Goal: Task Accomplishment & Management: Complete application form

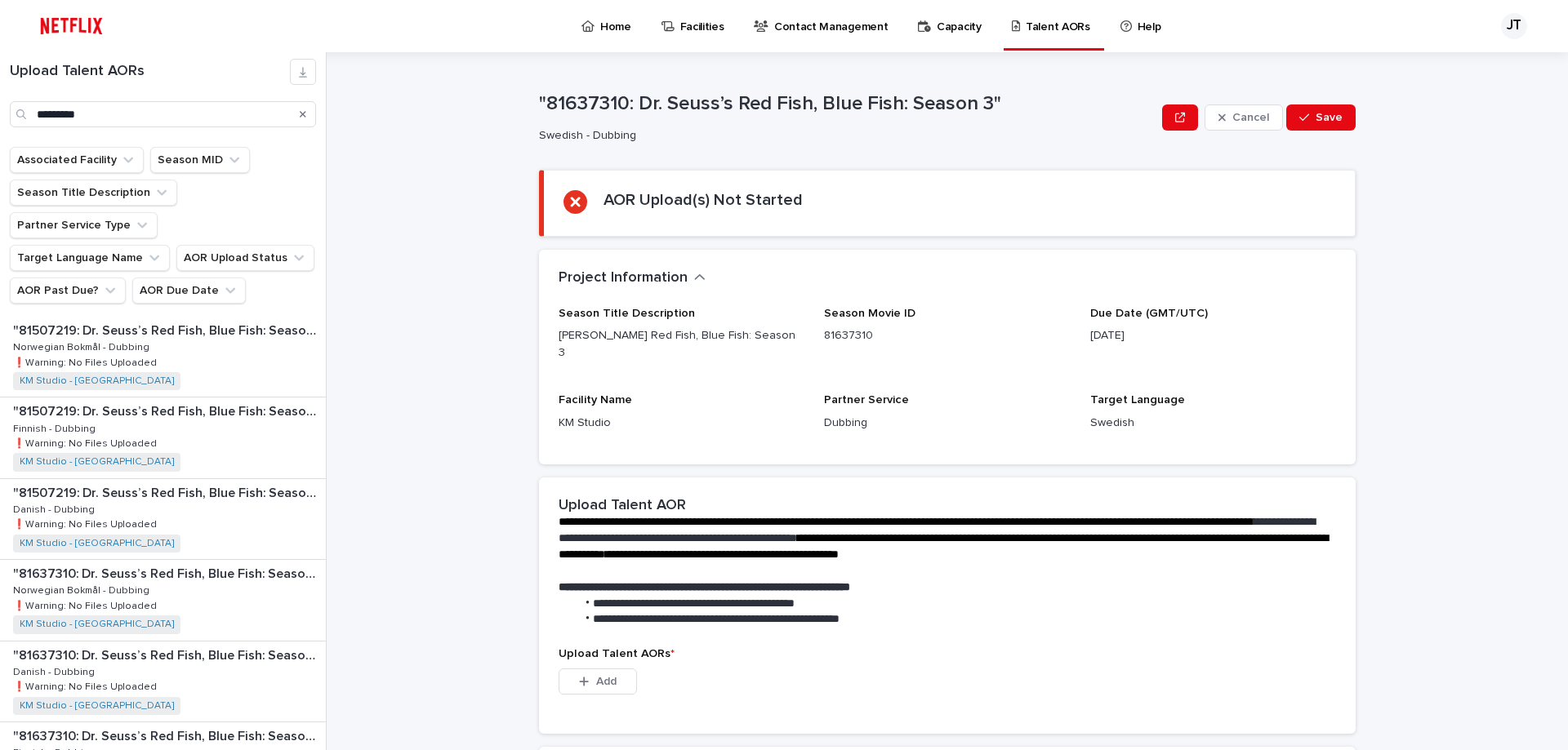
scroll to position [245, 0]
click at [80, 419] on p "Danish - Dubbing" at bounding box center [55, 426] width 85 height 14
click at [596, 676] on span "Add" at bounding box center [606, 681] width 21 height 12
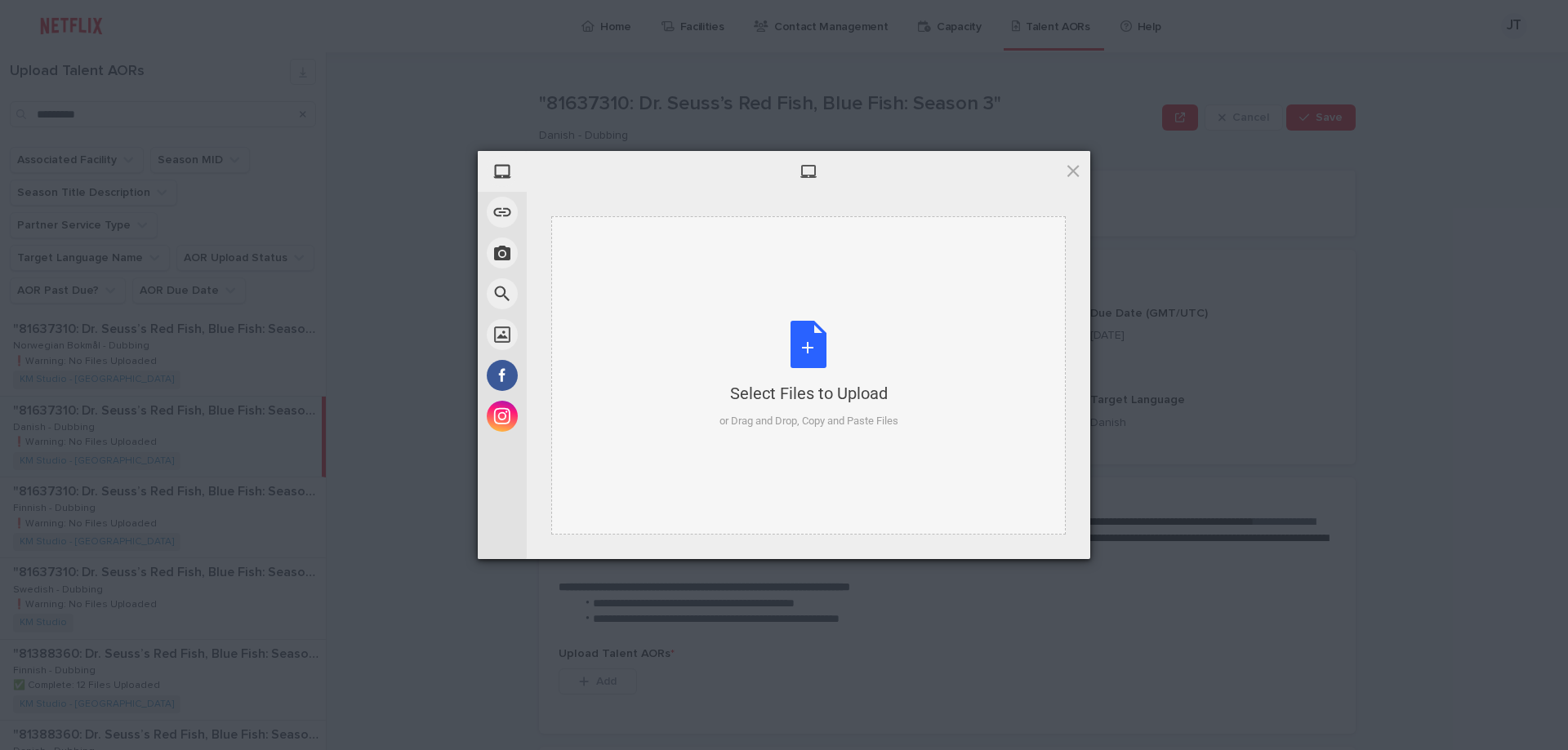
click at [808, 347] on div "Select Files to Upload or Drag and Drop, Copy and Paste Files" at bounding box center [809, 375] width 179 height 109
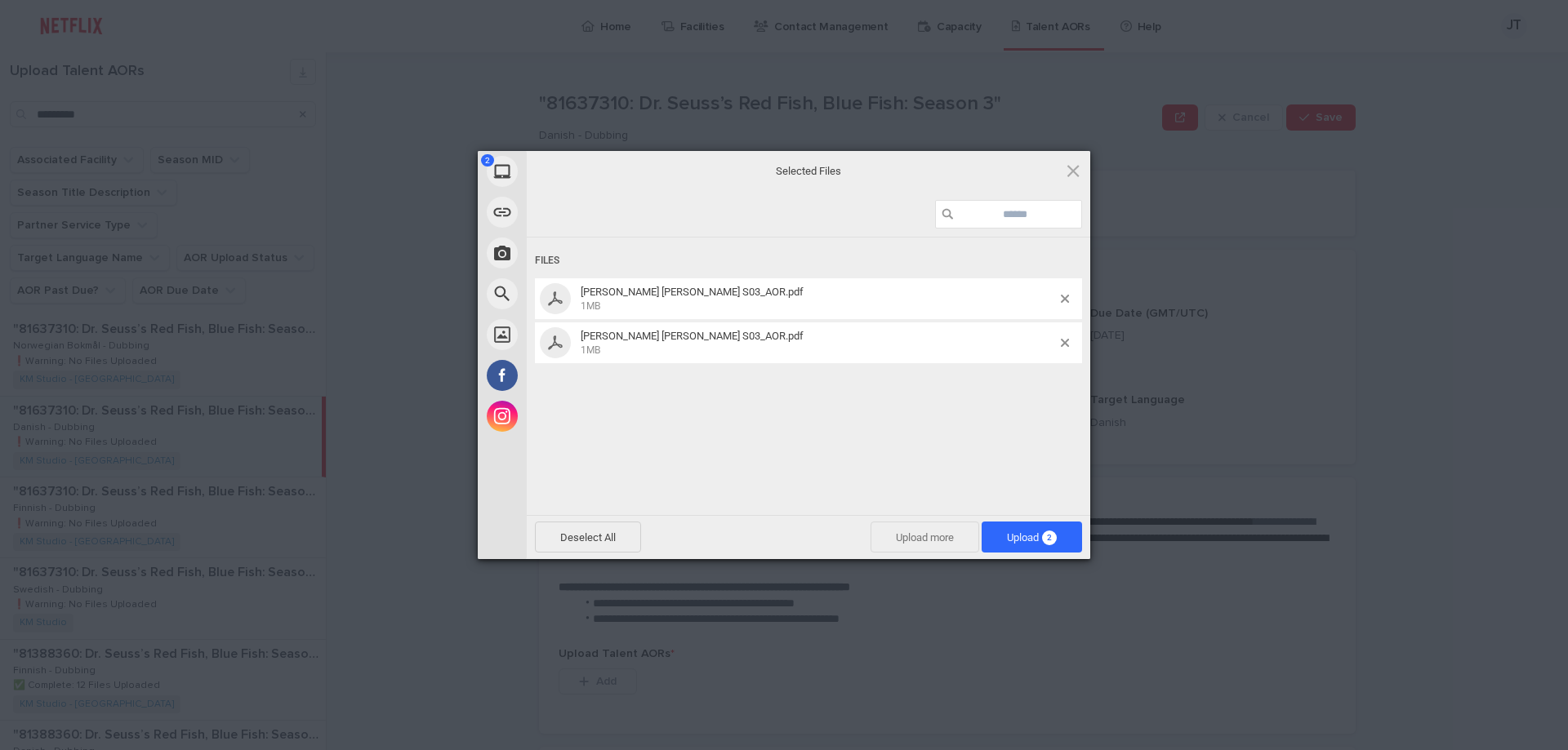
click at [894, 533] on span "Upload more" at bounding box center [925, 537] width 109 height 31
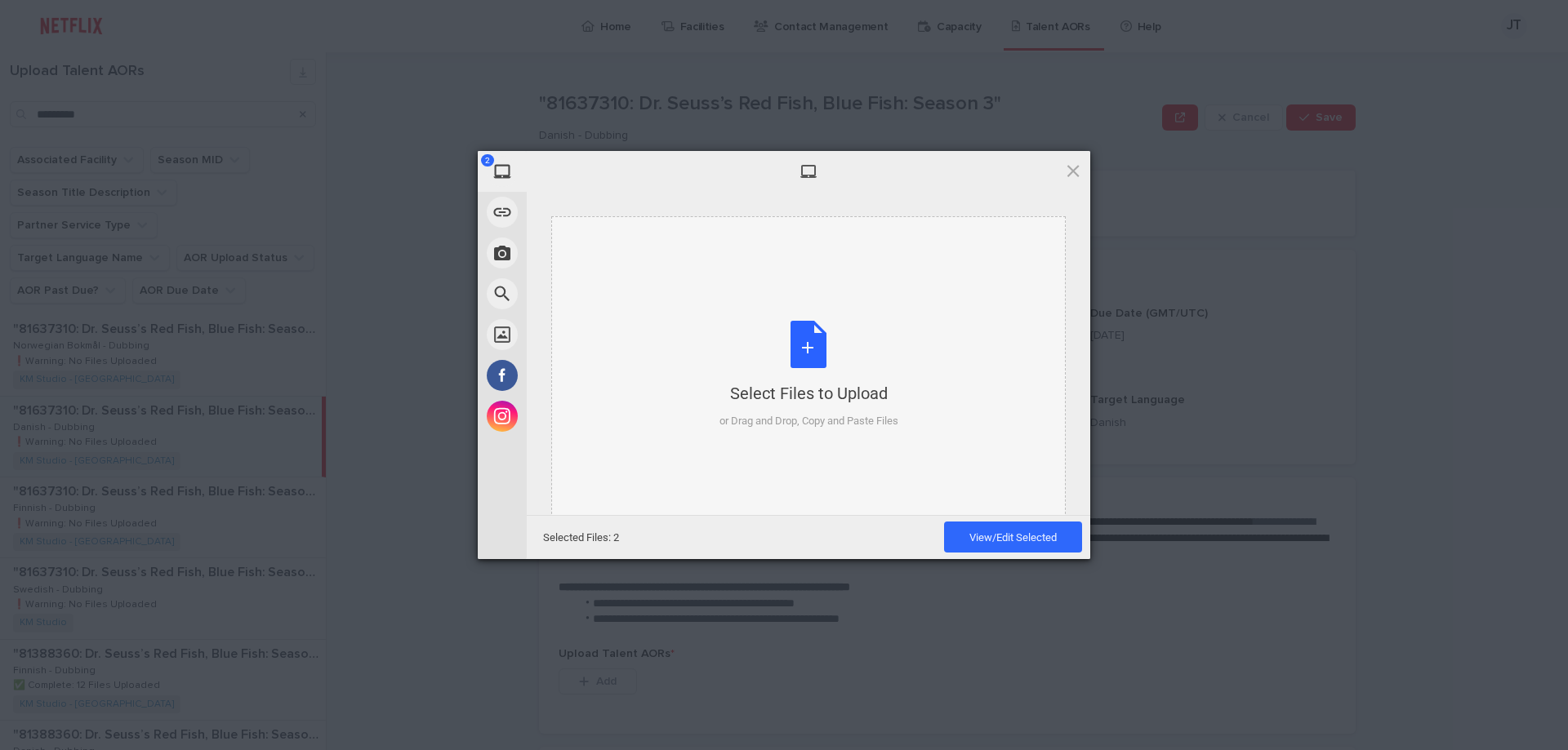
click at [802, 346] on div "Select Files to Upload or Drag and Drop, Copy and Paste Files" at bounding box center [809, 375] width 179 height 109
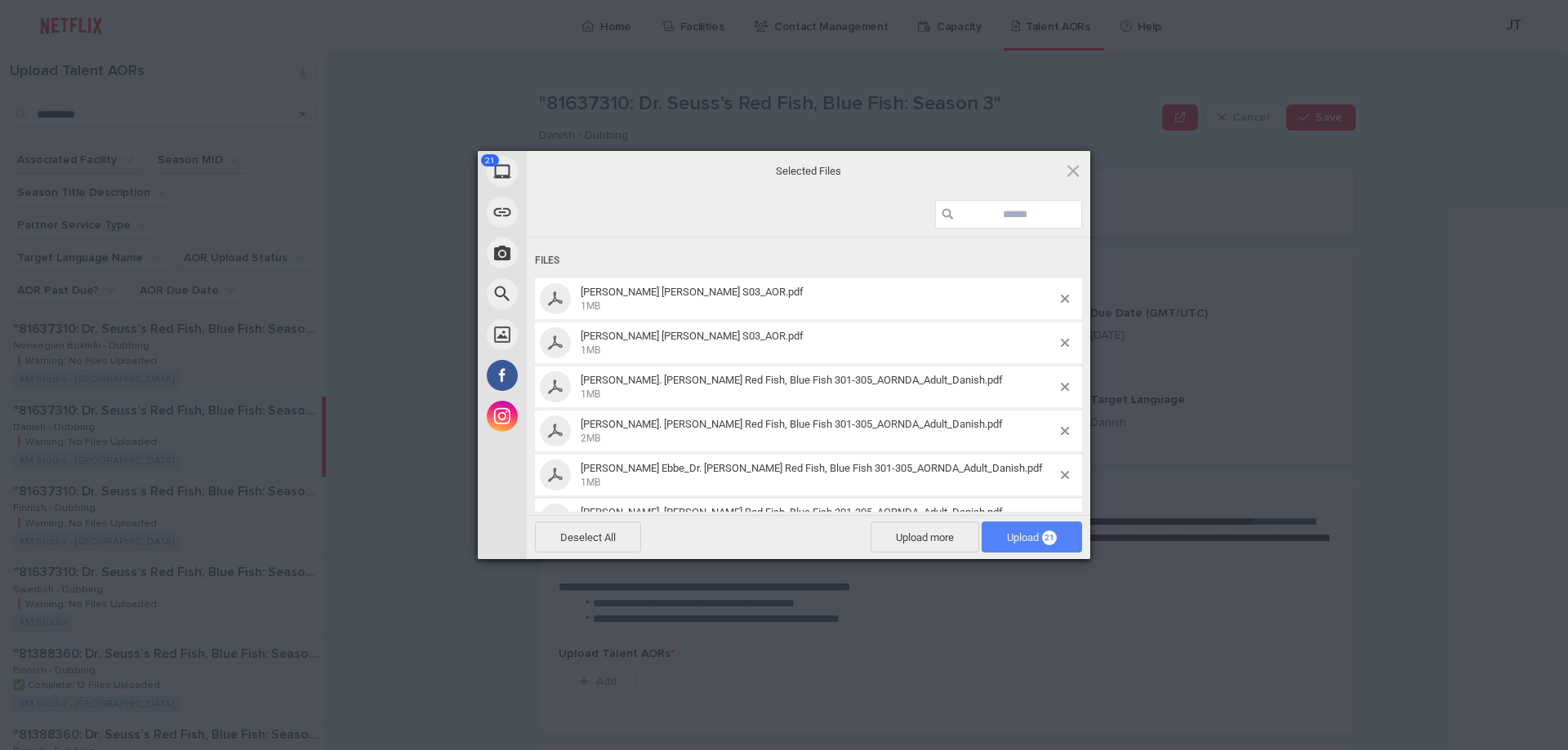
click at [1018, 537] on span "Upload 21" at bounding box center [1032, 538] width 50 height 12
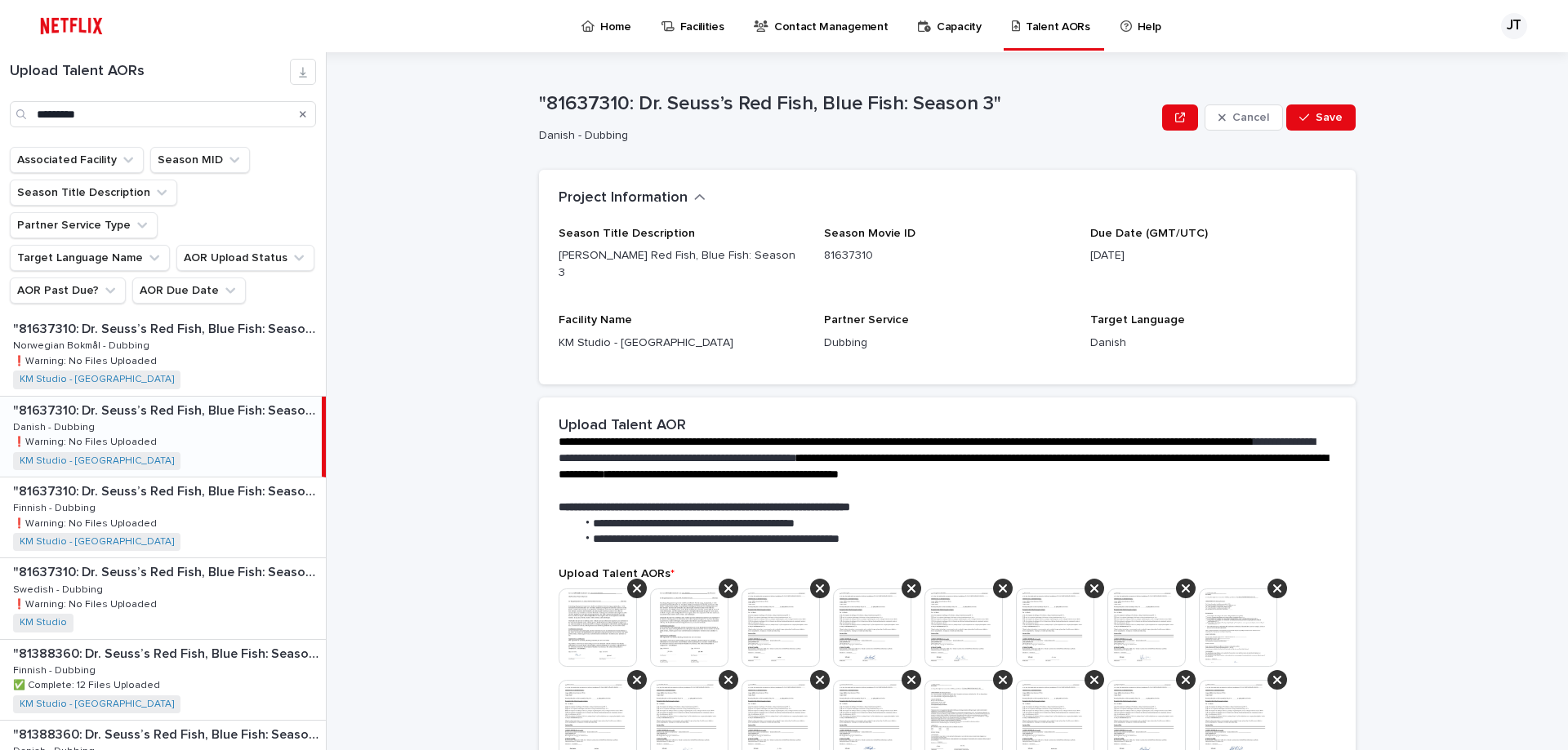
click at [1378, 275] on div "**********" at bounding box center [957, 400] width 1221 height 697
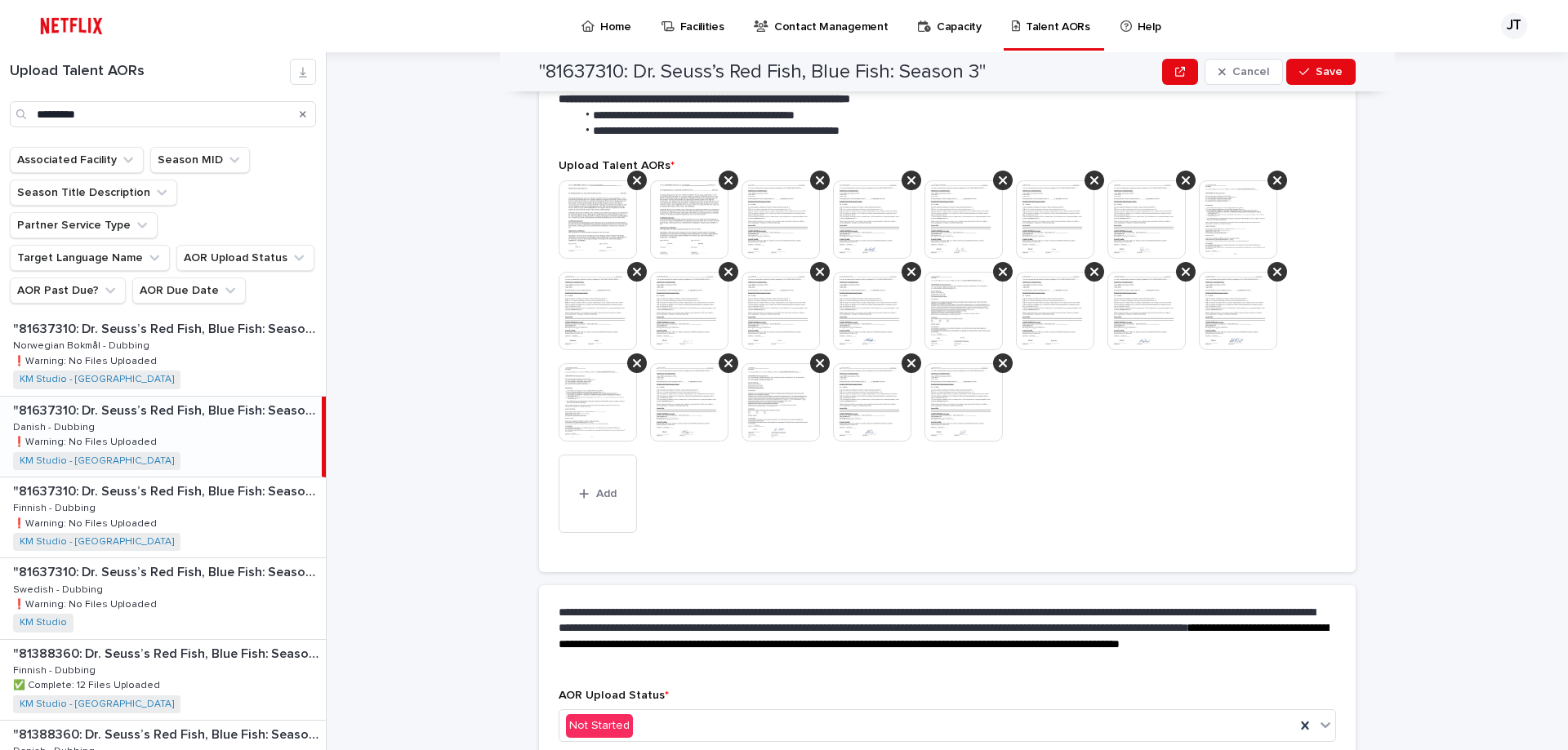
scroll to position [475, 0]
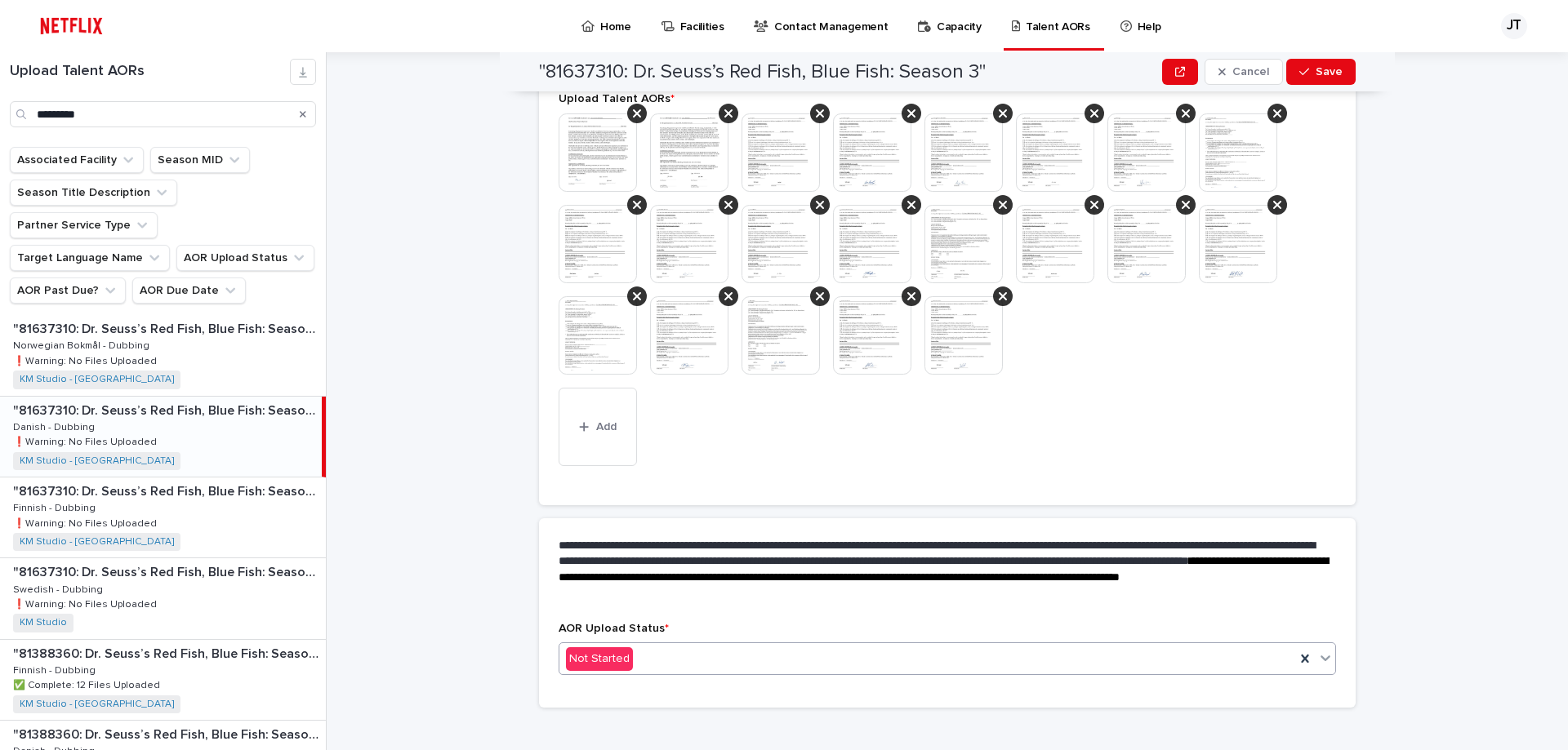
click at [1318, 650] on icon at bounding box center [1325, 658] width 16 height 16
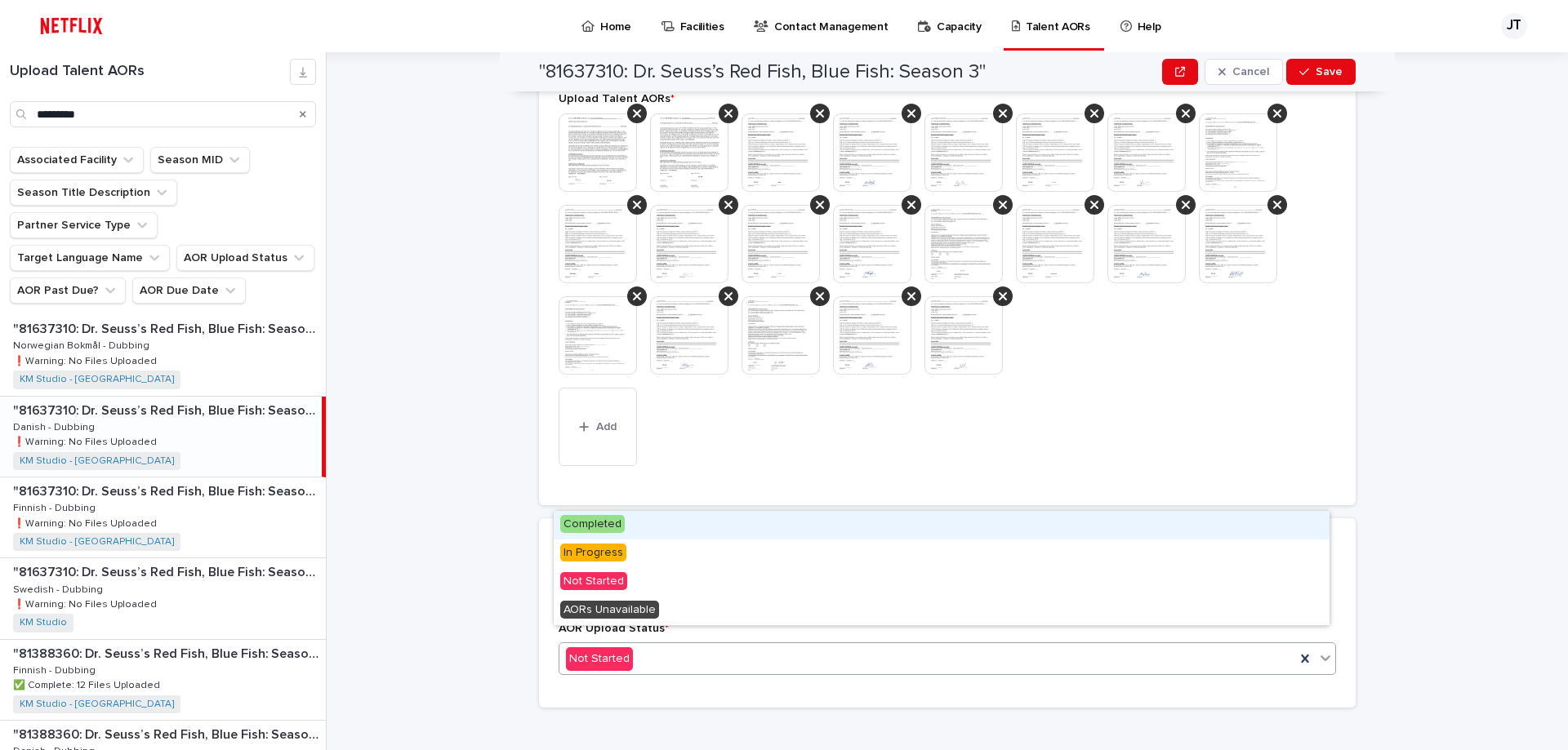
click at [594, 527] on span "Completed" at bounding box center [592, 524] width 64 height 18
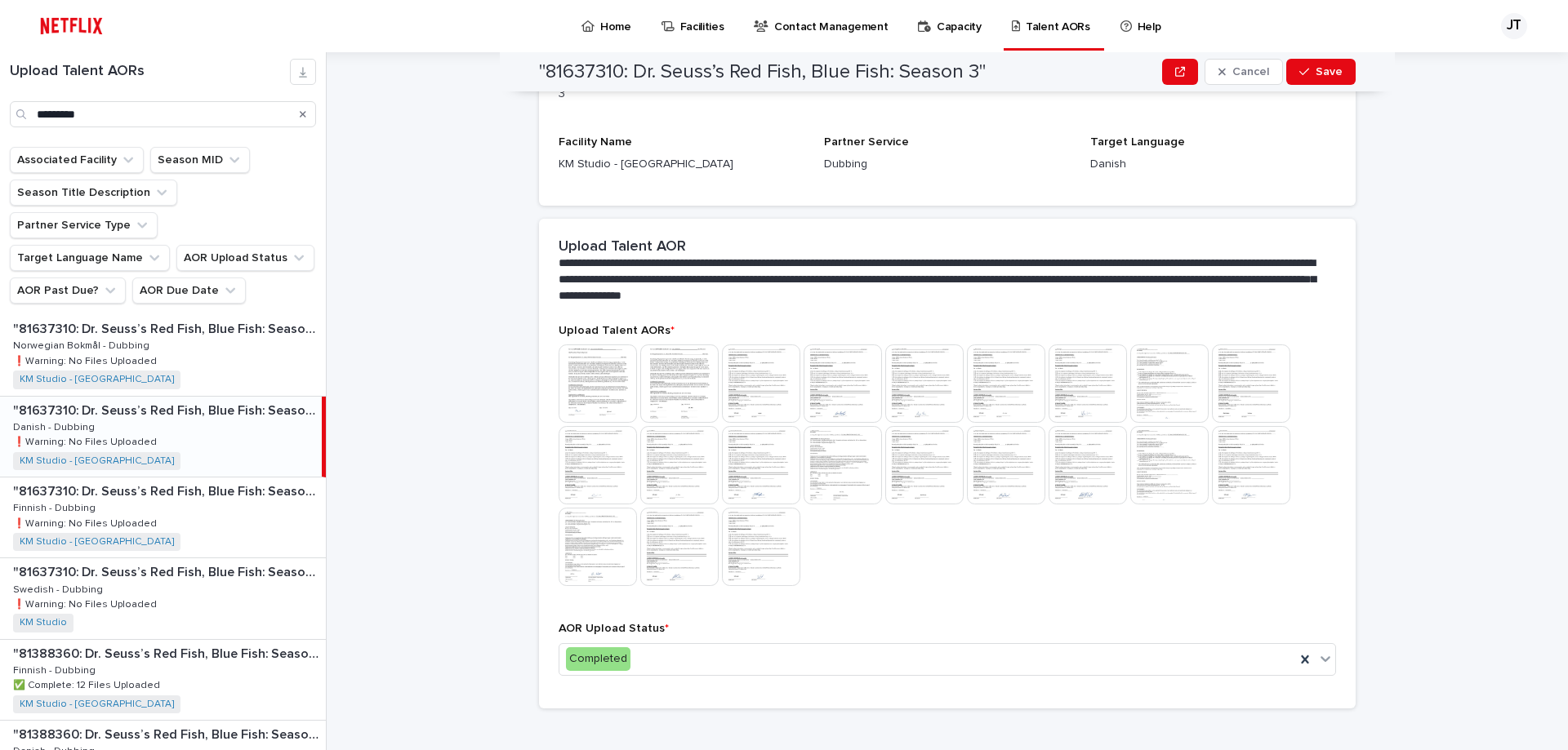
scroll to position [0, 0]
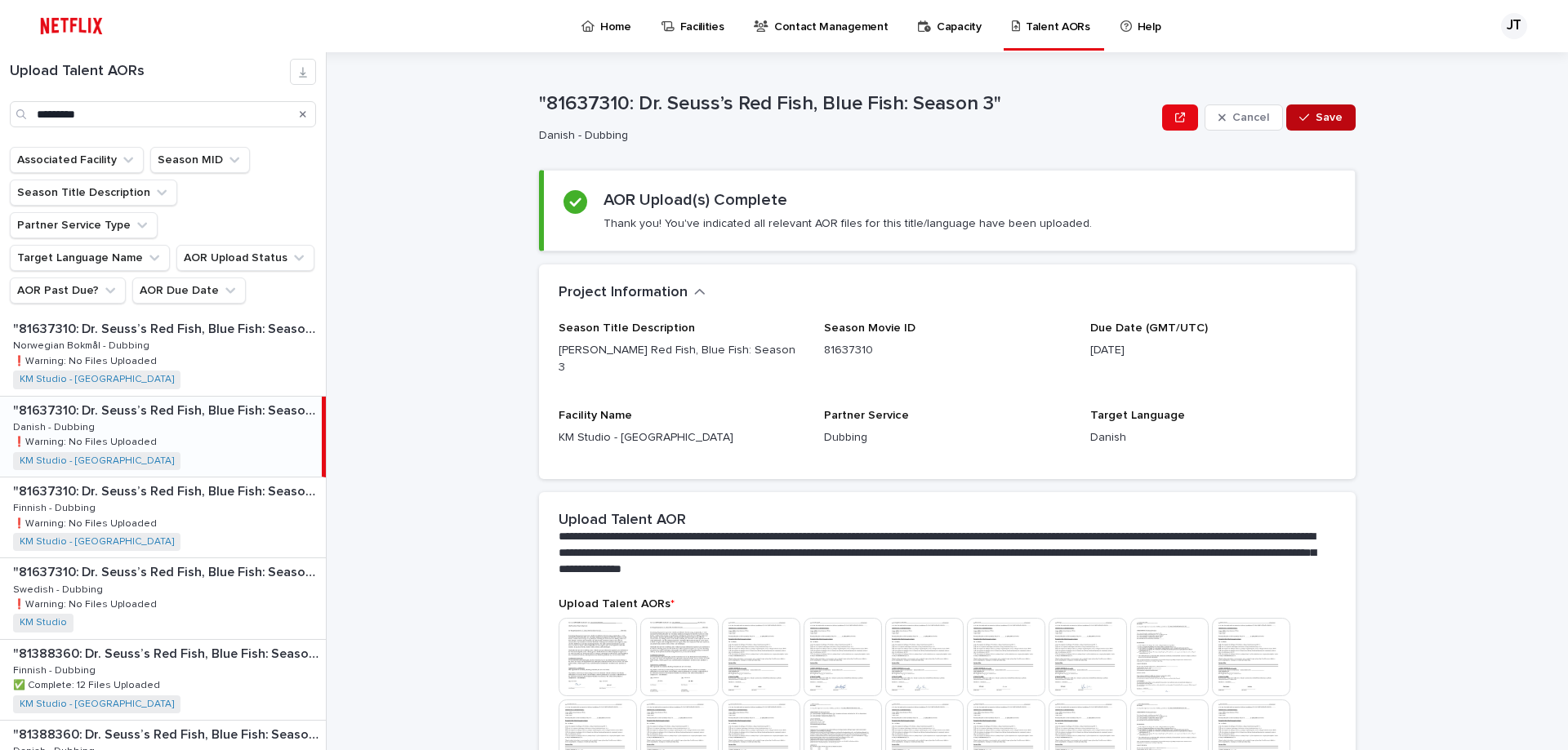
click at [1324, 120] on span "Save" at bounding box center [1329, 117] width 27 height 12
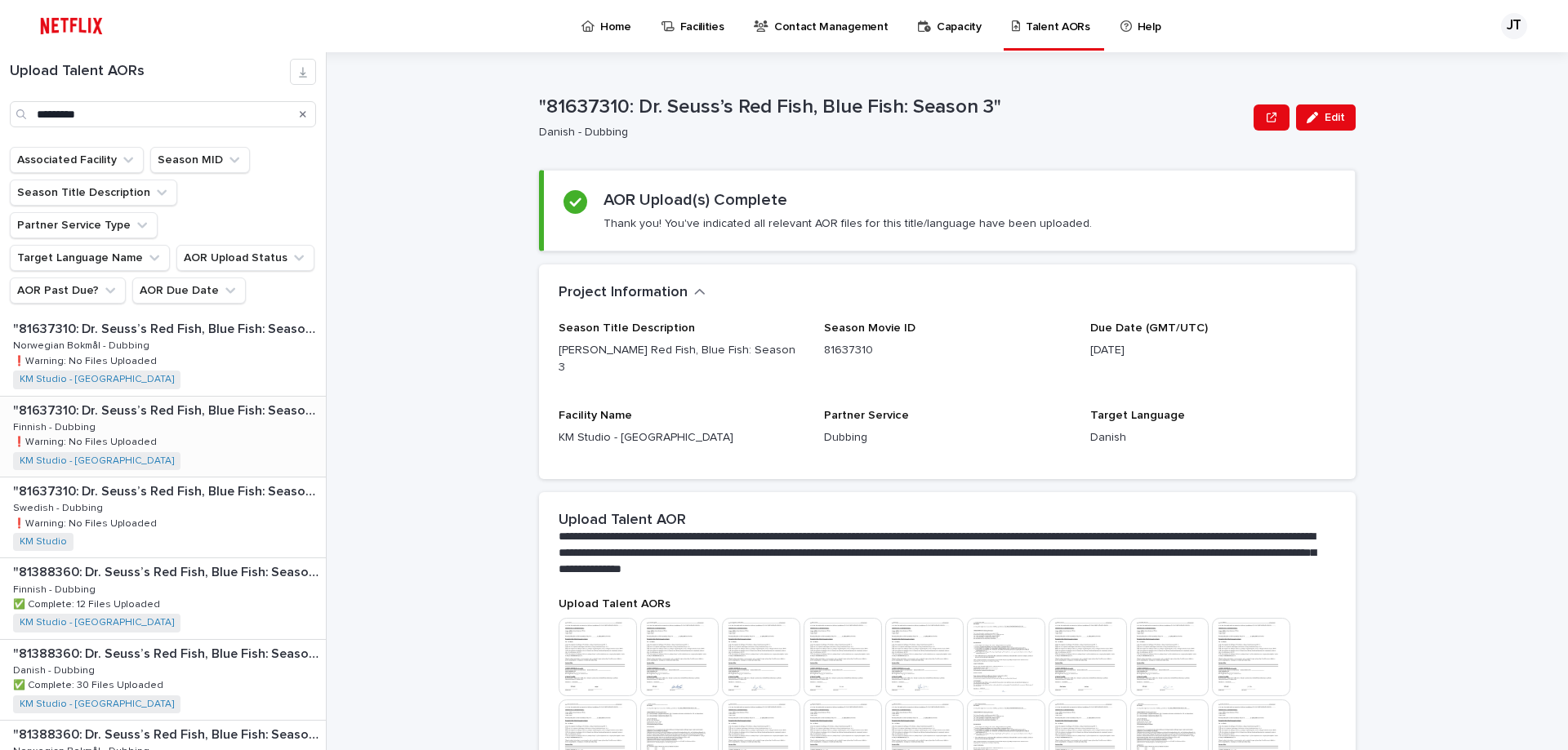
click at [127, 433] on p "❗️Warning: No Files Uploaded" at bounding box center [87, 440] width 147 height 14
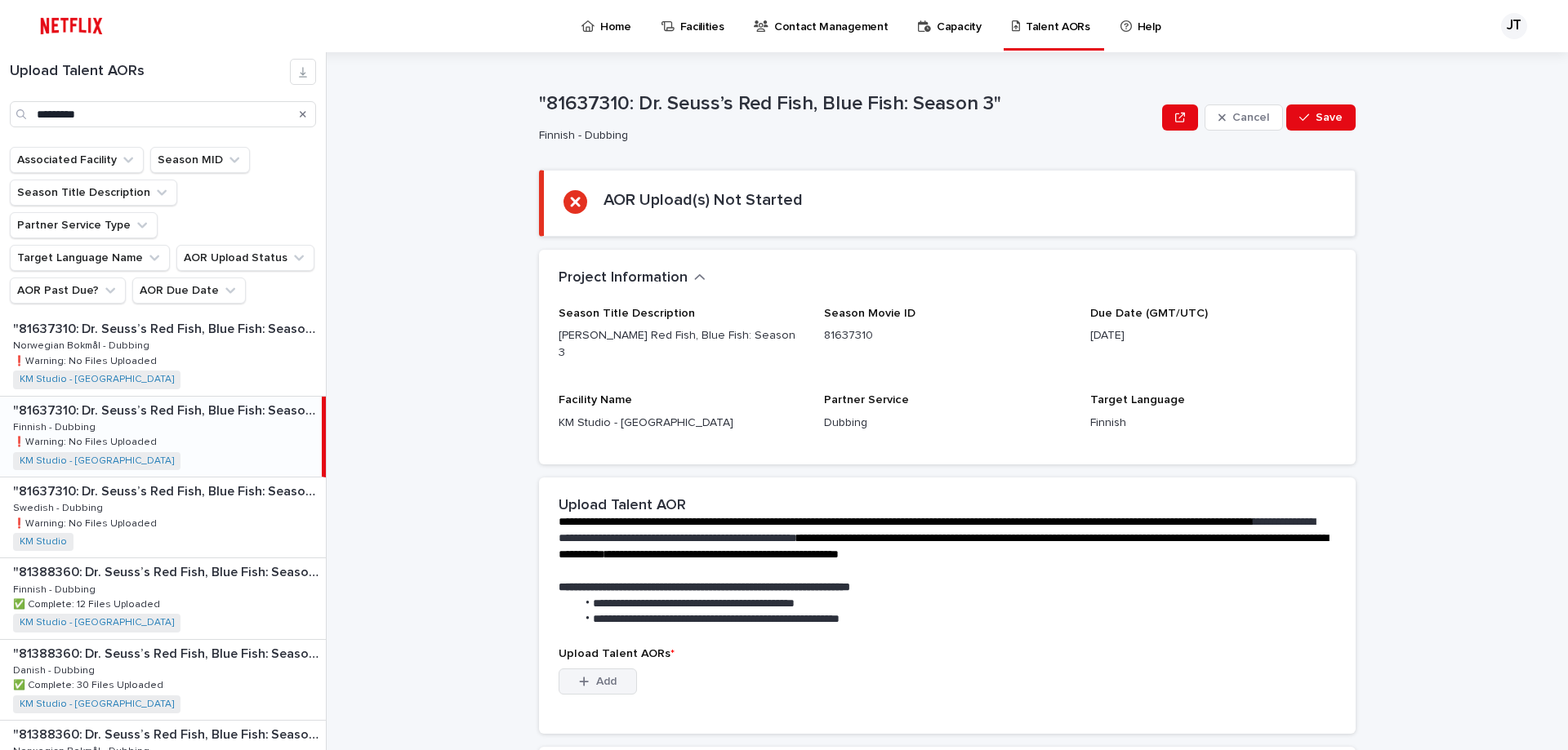
click at [577, 671] on button "Add" at bounding box center [598, 681] width 79 height 26
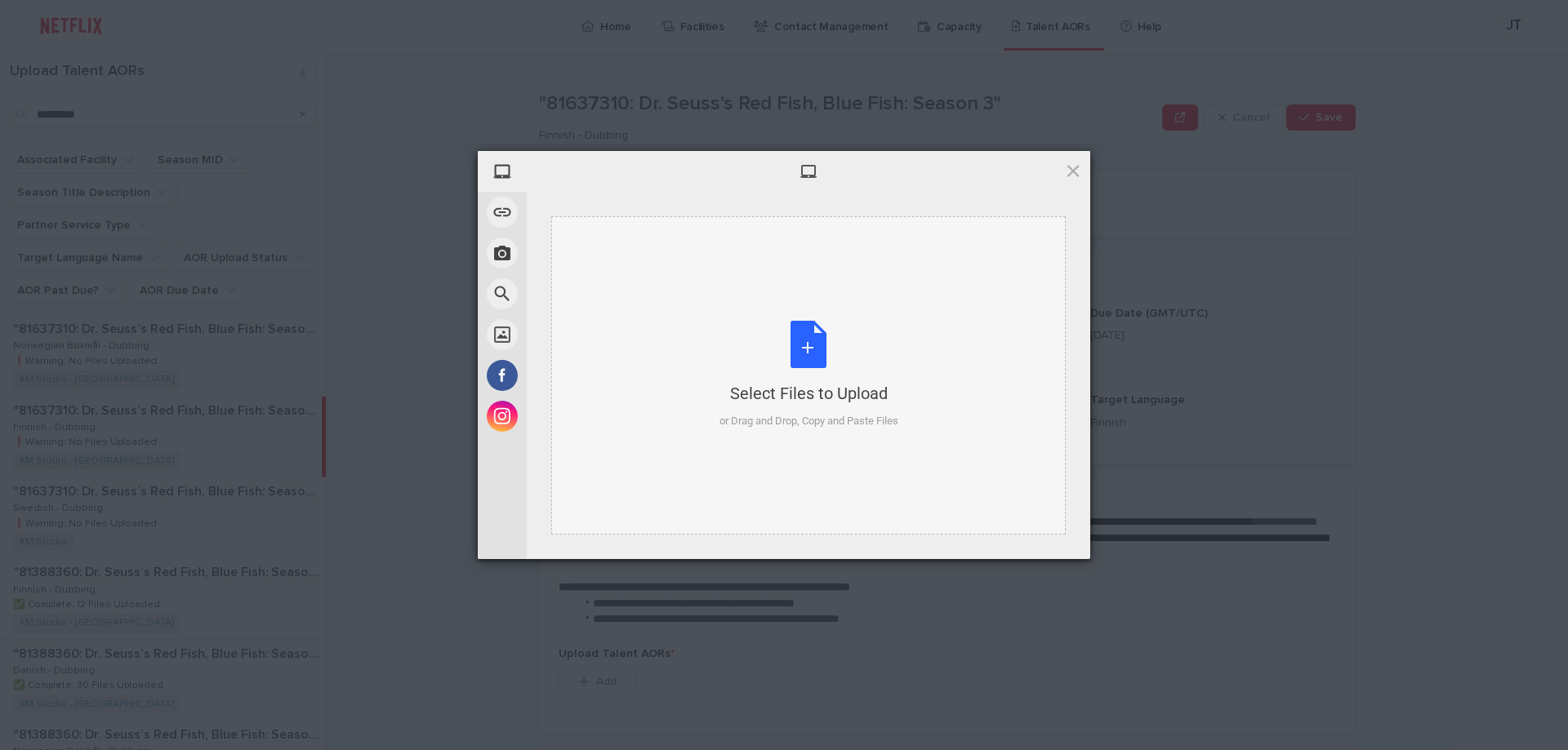
click at [800, 347] on div "Select Files to Upload or Drag and Drop, Copy and Paste Files" at bounding box center [809, 375] width 179 height 109
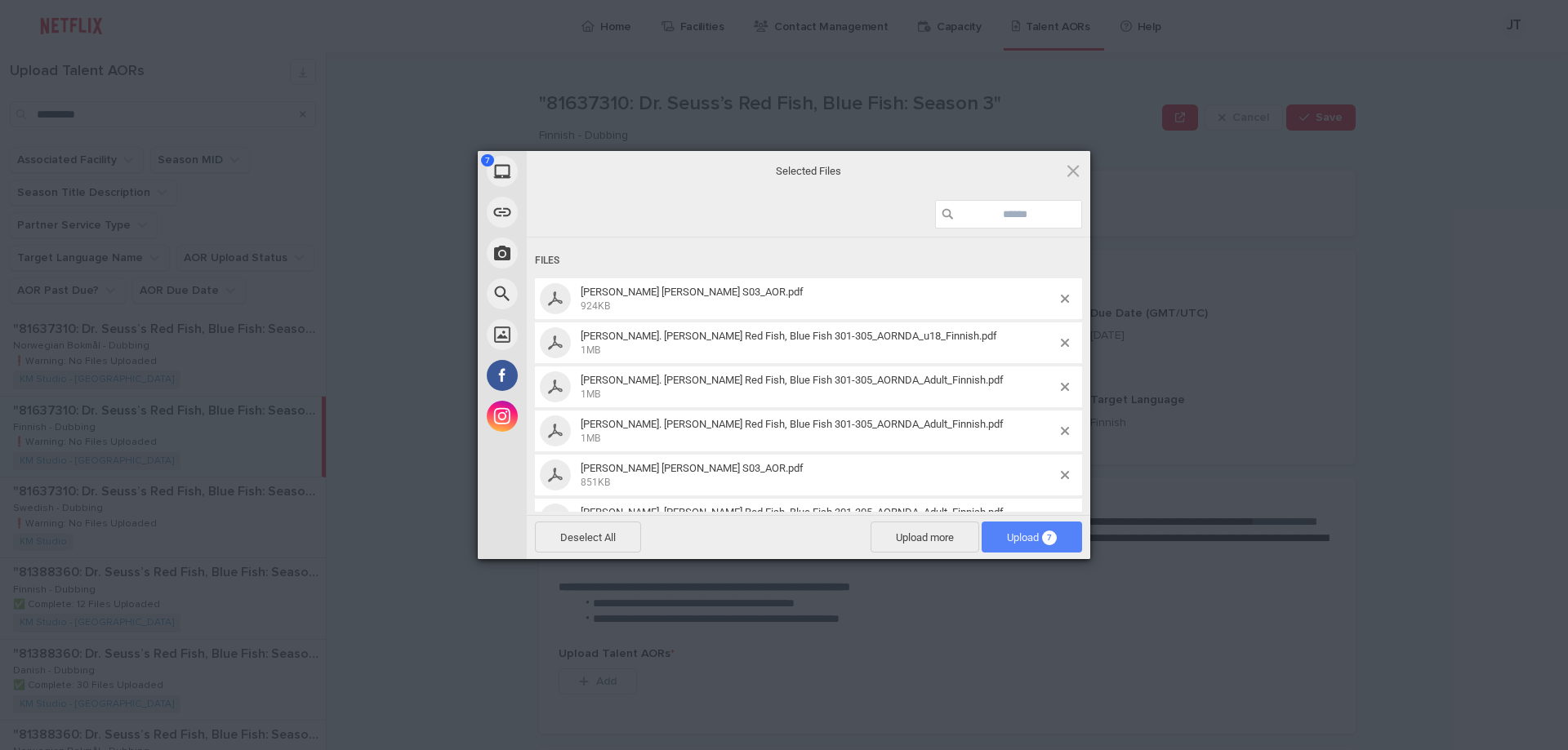
click at [1027, 533] on span "Upload 7" at bounding box center [1032, 538] width 50 height 12
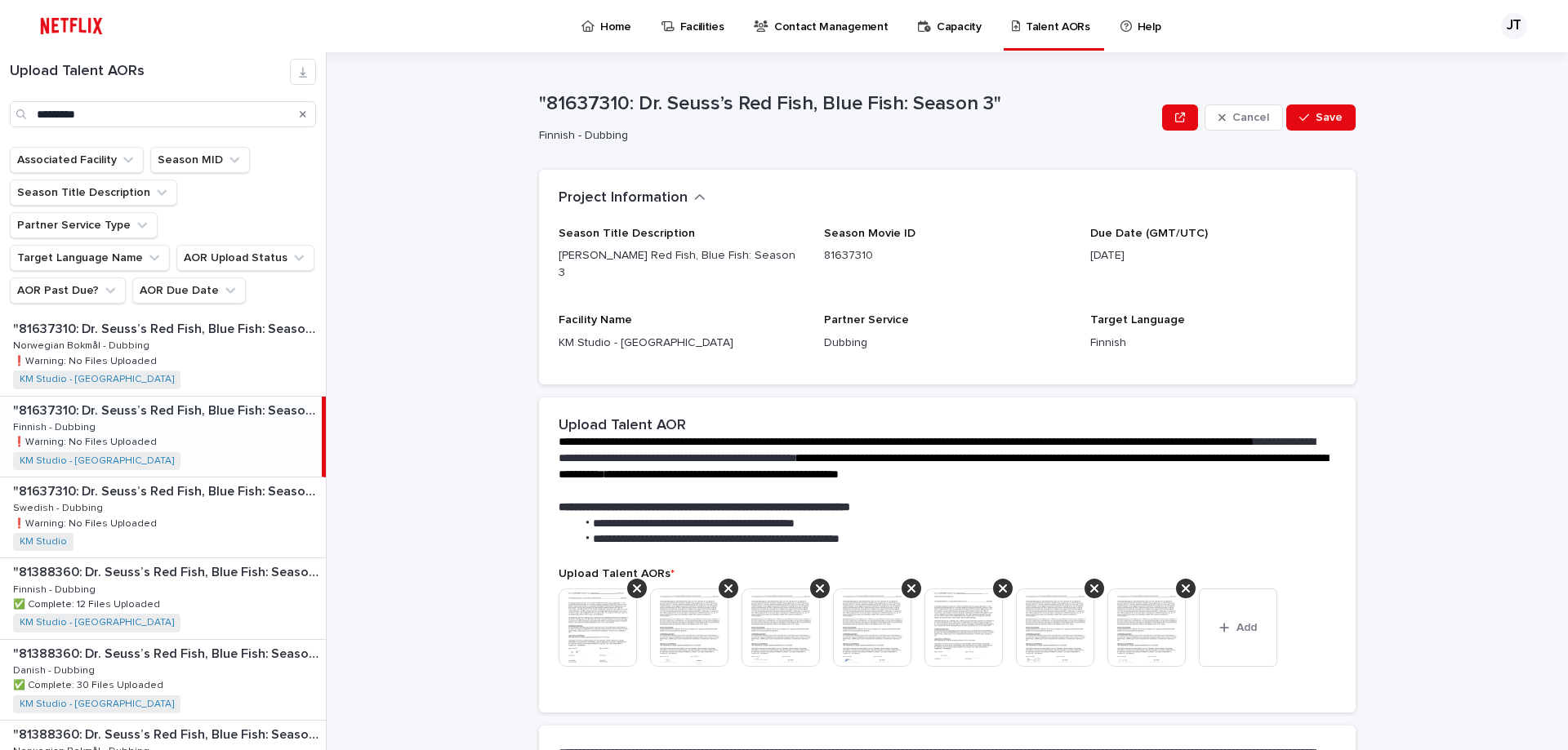
scroll to position [207, 0]
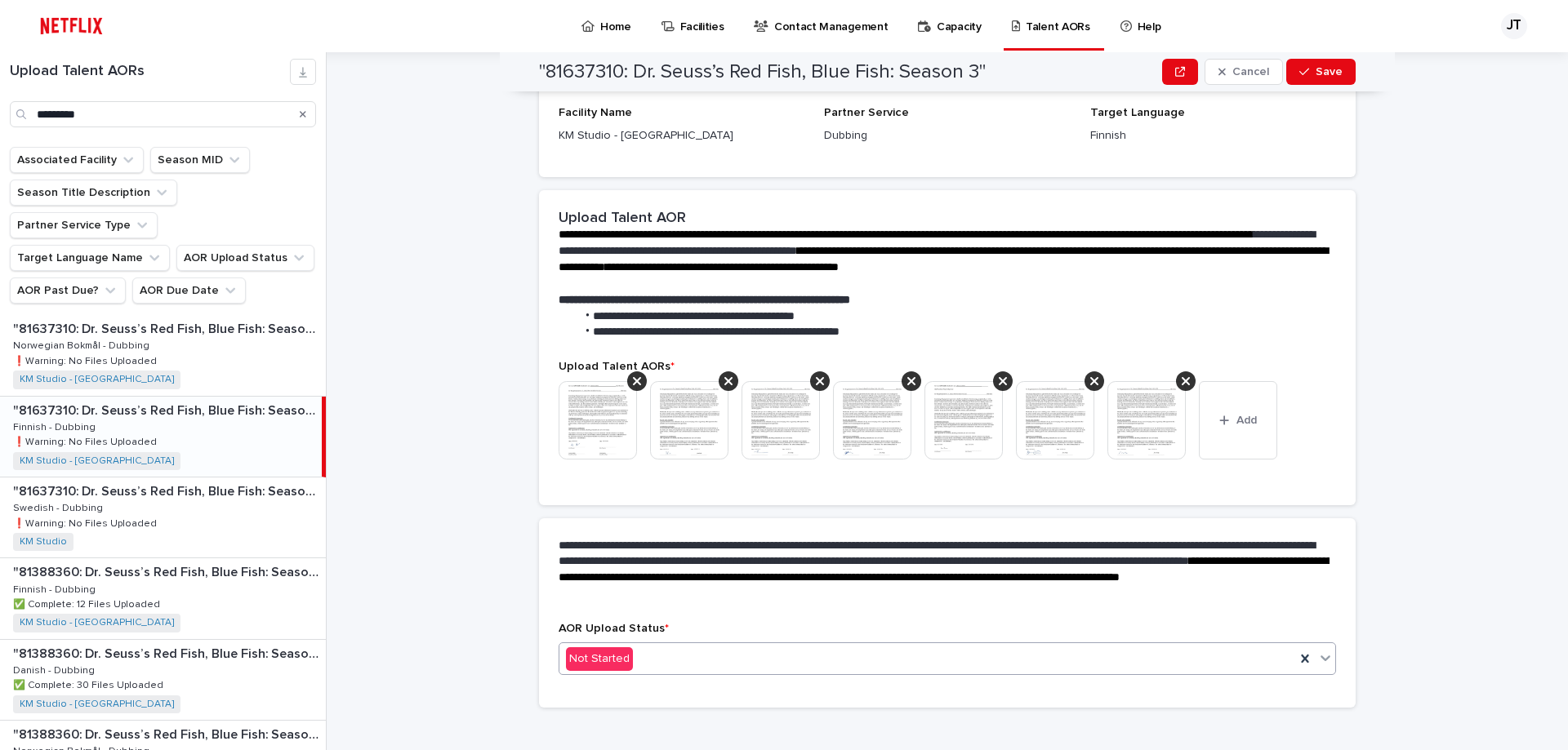
click at [1317, 650] on icon at bounding box center [1325, 658] width 16 height 16
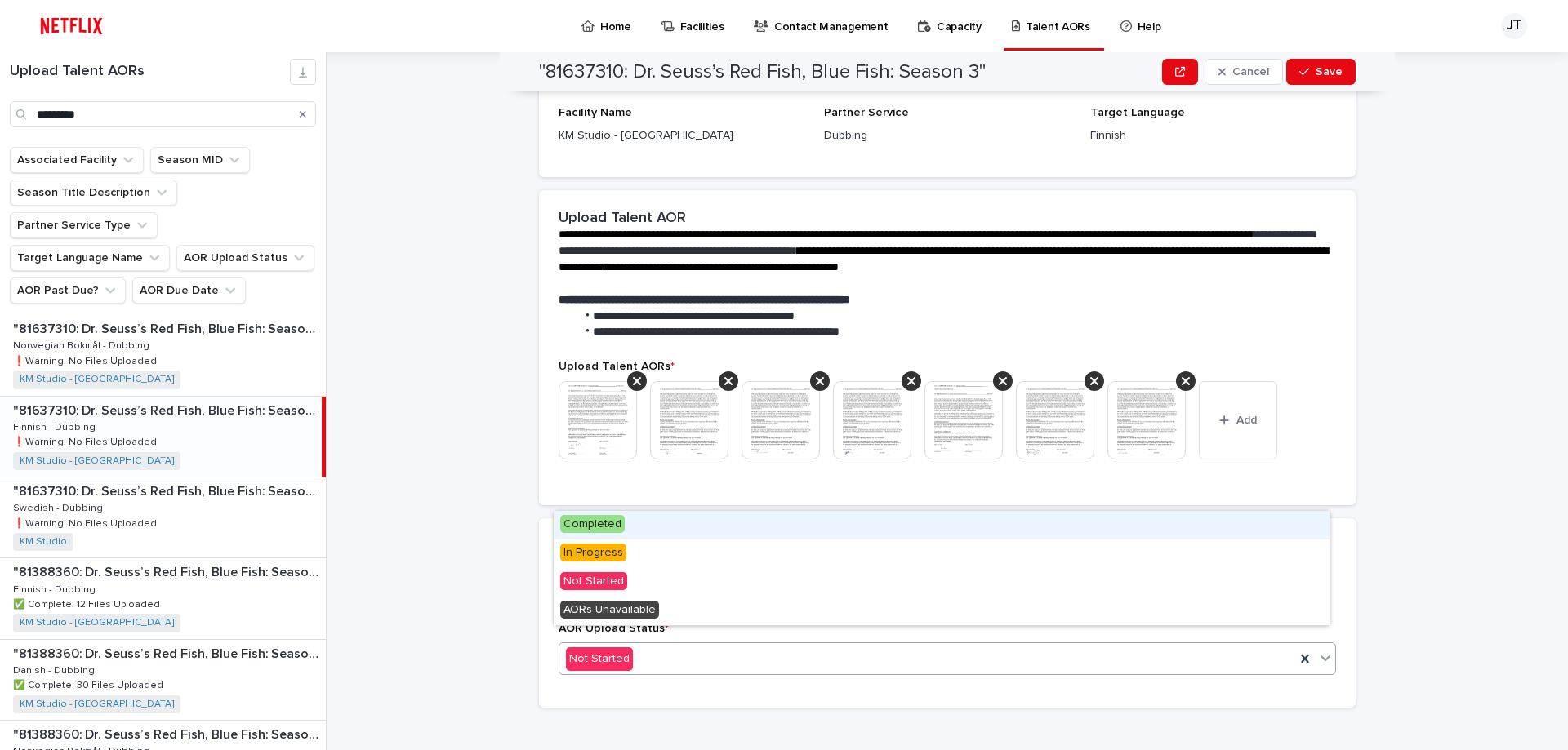
click at [608, 524] on span "Completed" at bounding box center [592, 524] width 64 height 18
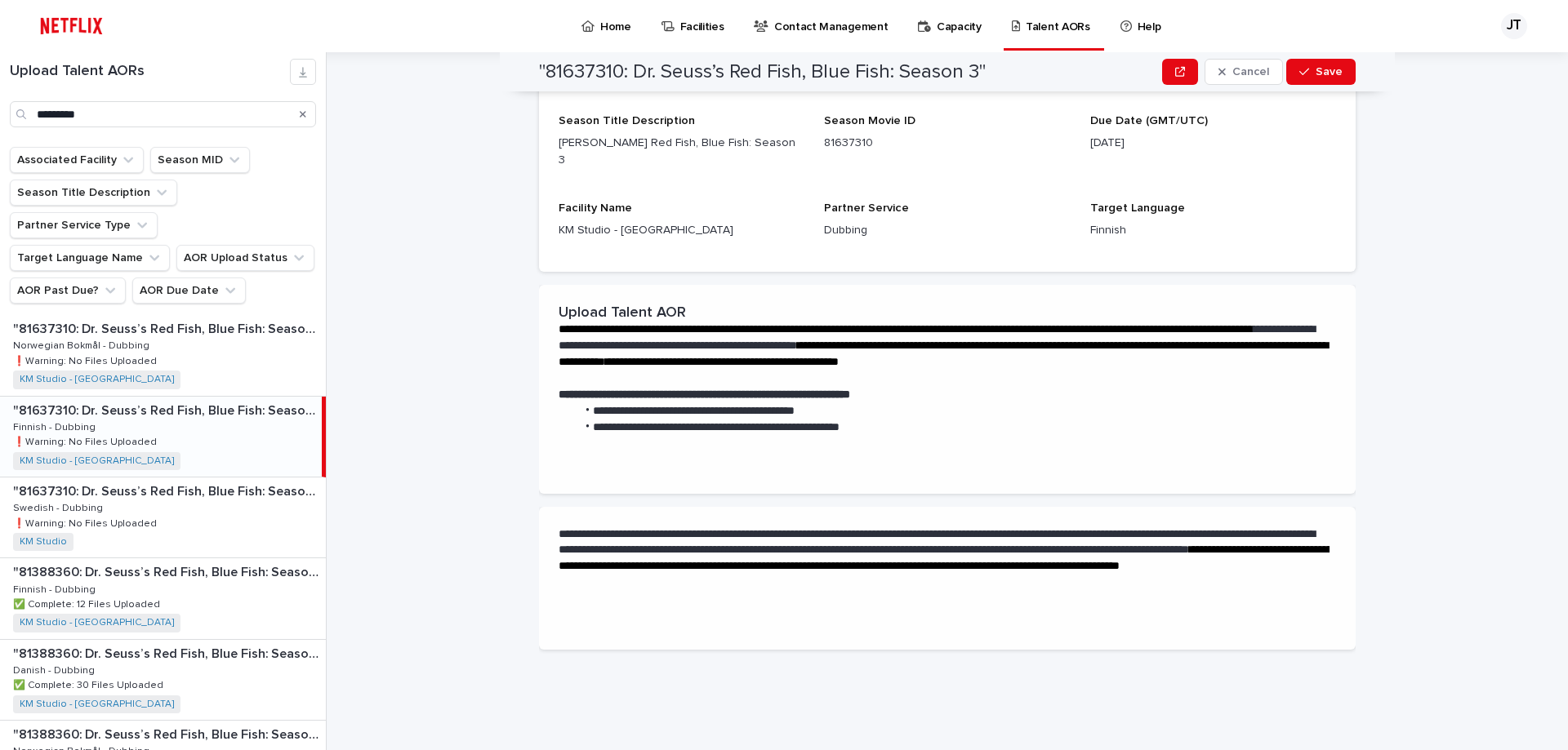
scroll to position [0, 0]
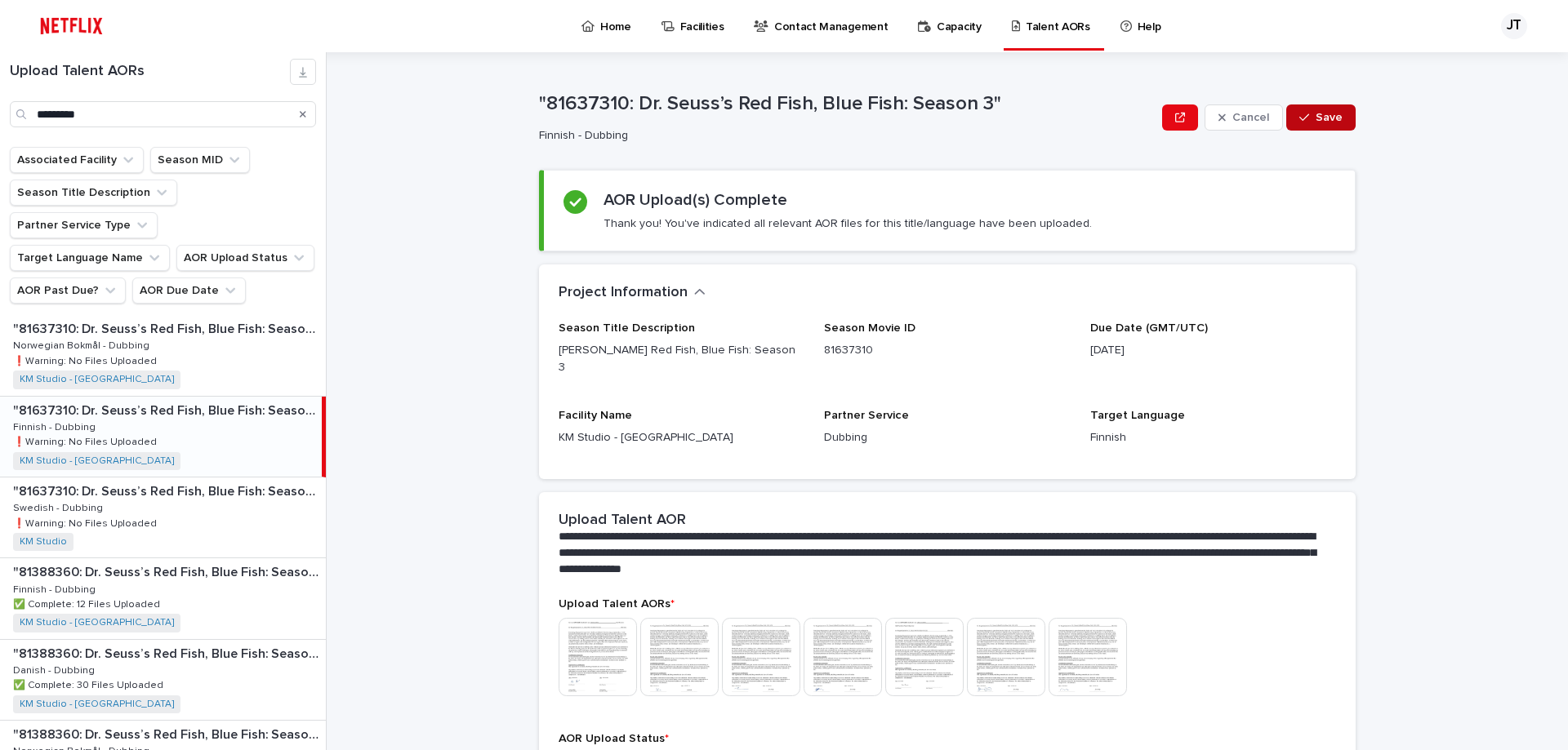
click at [1318, 117] on span "Save" at bounding box center [1329, 117] width 27 height 12
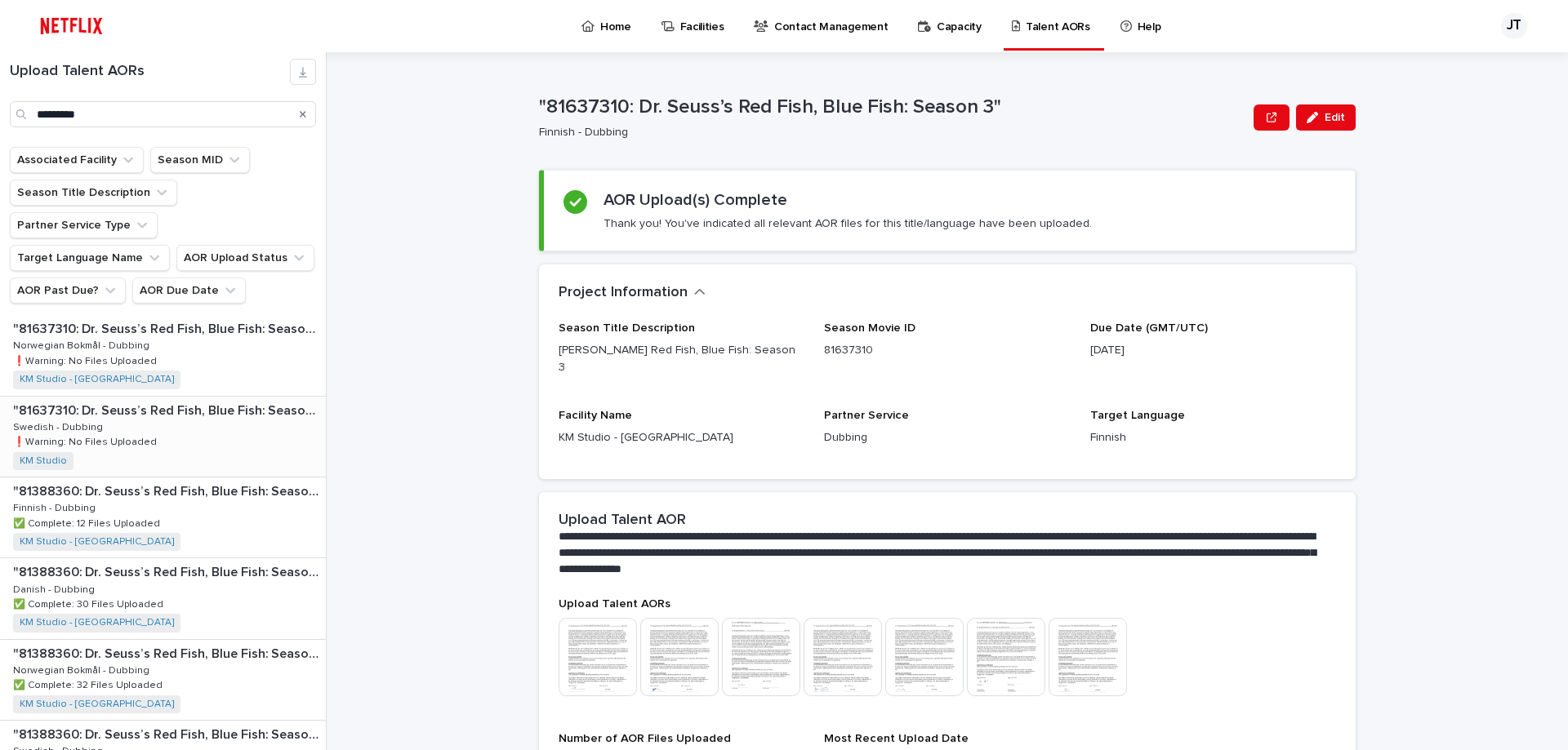
click at [76, 433] on p "❗️Warning: No Files Uploaded" at bounding box center [87, 440] width 147 height 14
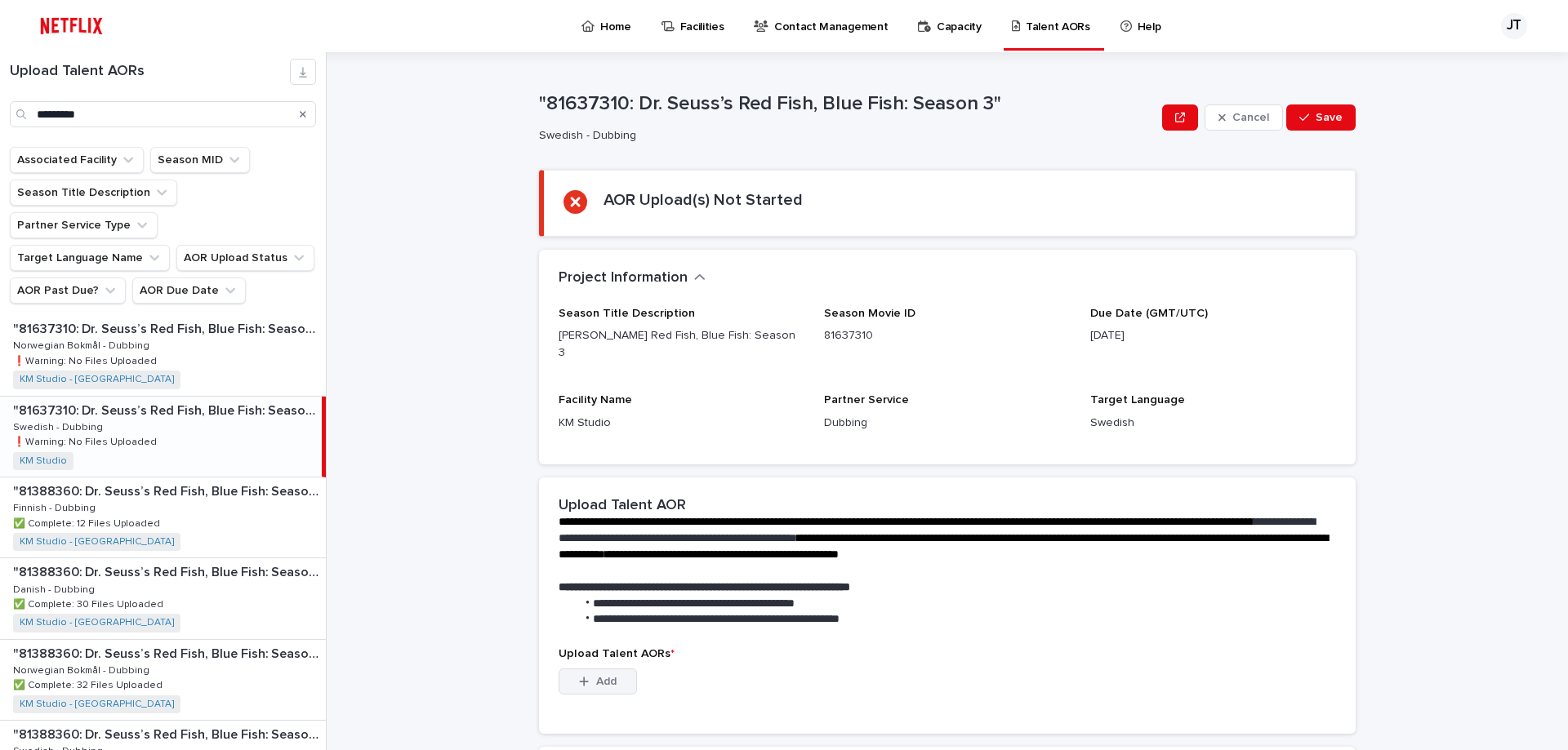
click at [584, 676] on div "button" at bounding box center [587, 681] width 16 height 12
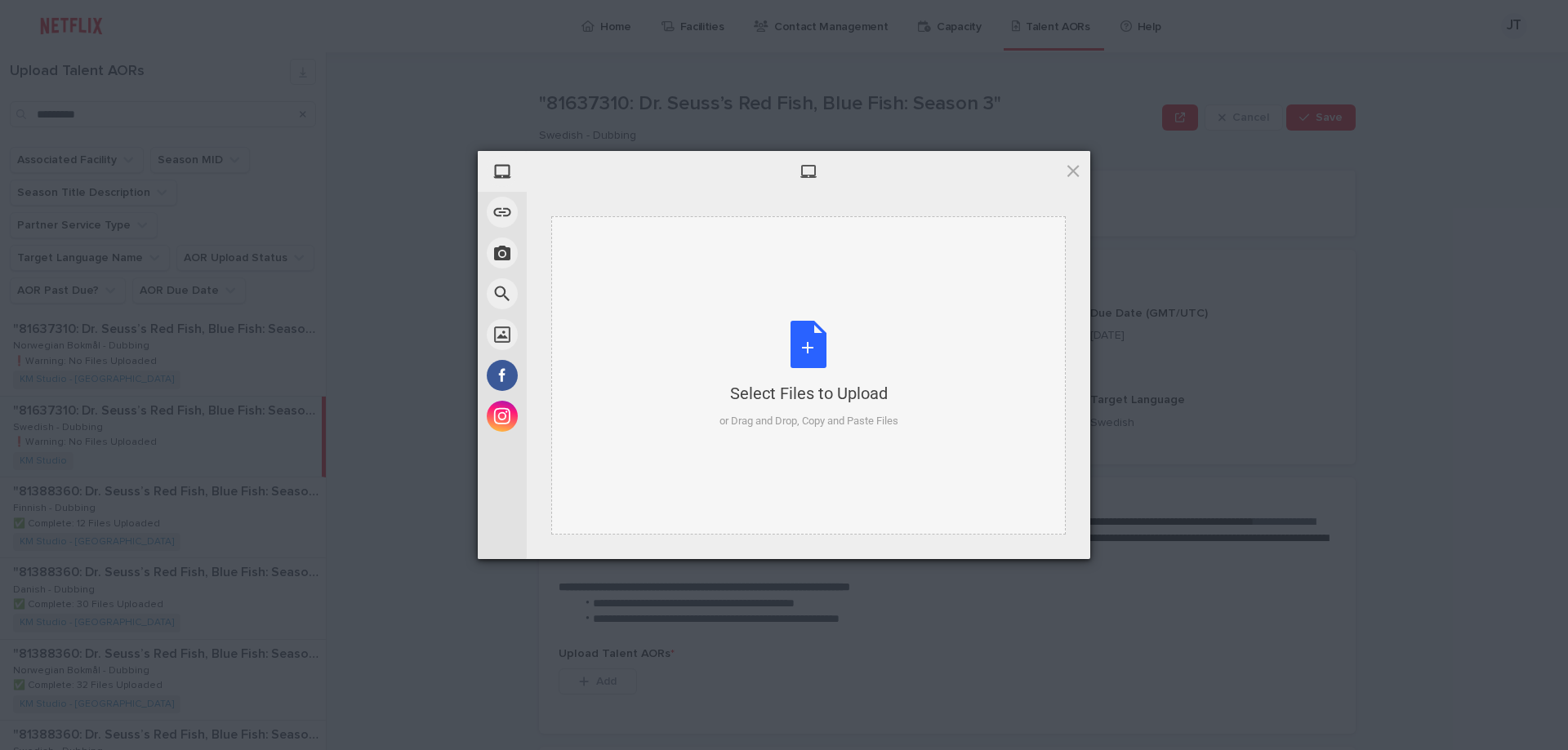
click at [814, 346] on div "Select Files to Upload or Drag and Drop, Copy and Paste Files" at bounding box center [809, 375] width 179 height 109
click at [1078, 202] on div "Select Files to Upload or Drag and Drop, Copy and Paste Files" at bounding box center [809, 375] width 564 height 367
click at [806, 350] on div "Select Files to Upload or Drag and Drop, Copy and Paste Files" at bounding box center [809, 375] width 179 height 109
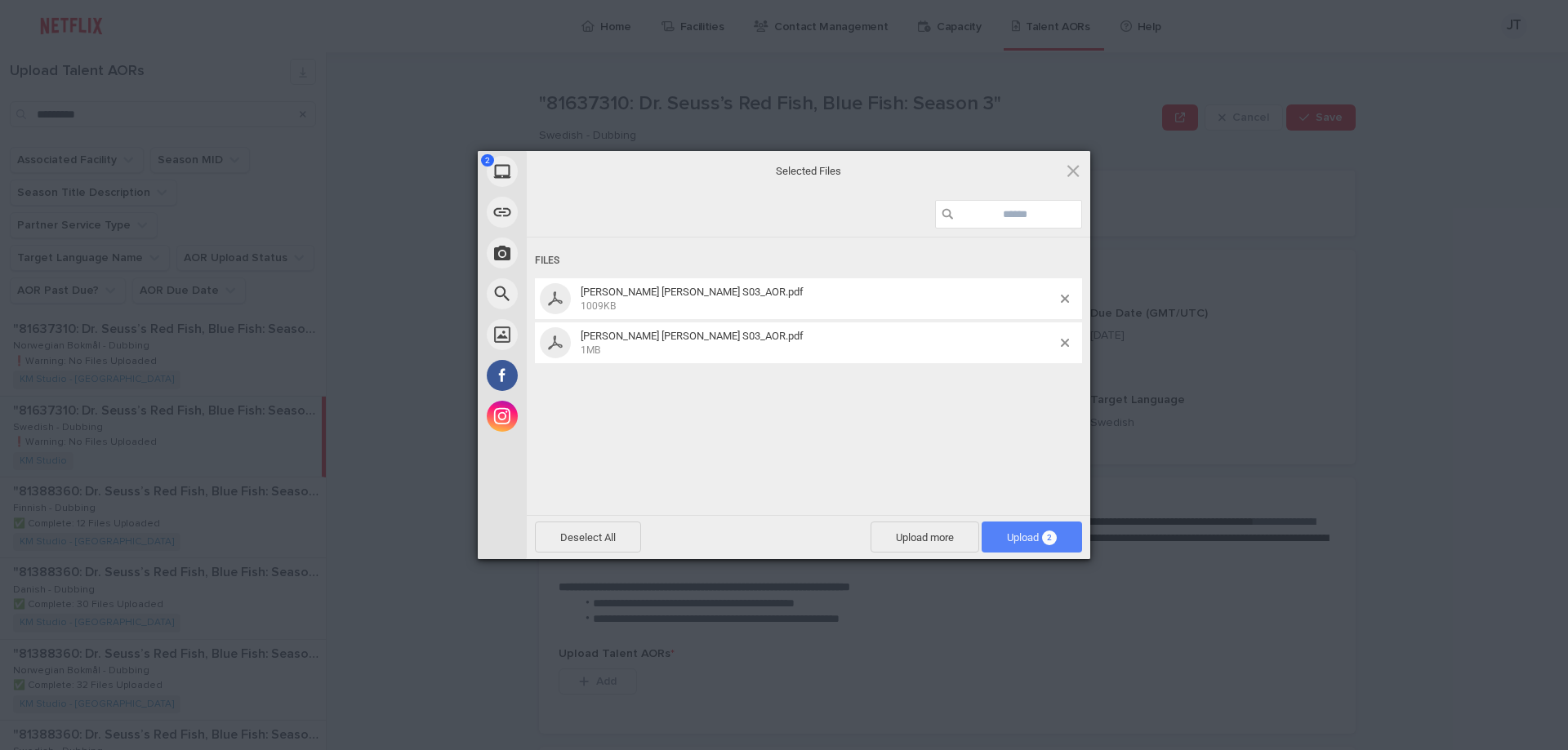
click at [1020, 540] on span "Upload 2" at bounding box center [1032, 538] width 50 height 12
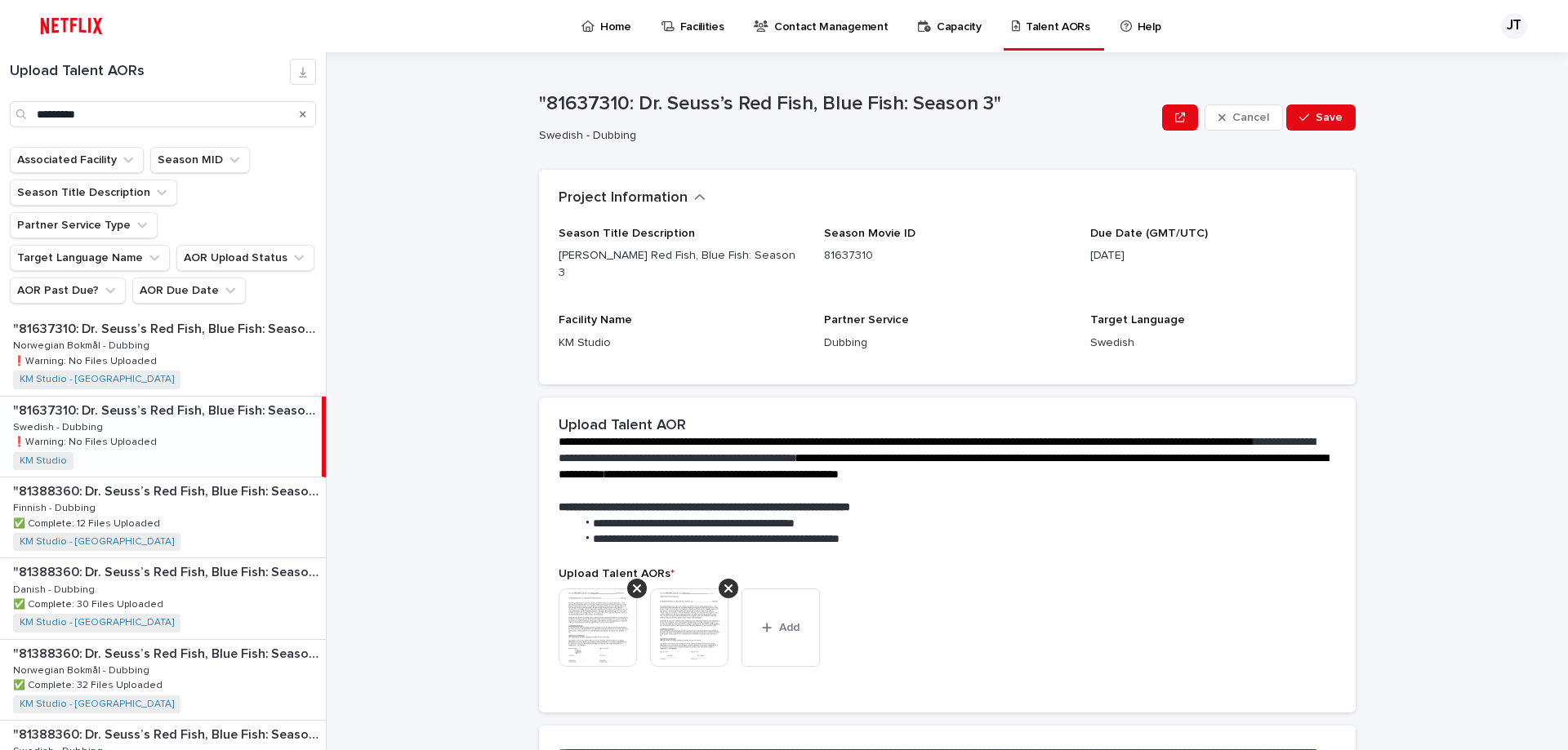
scroll to position [207, 0]
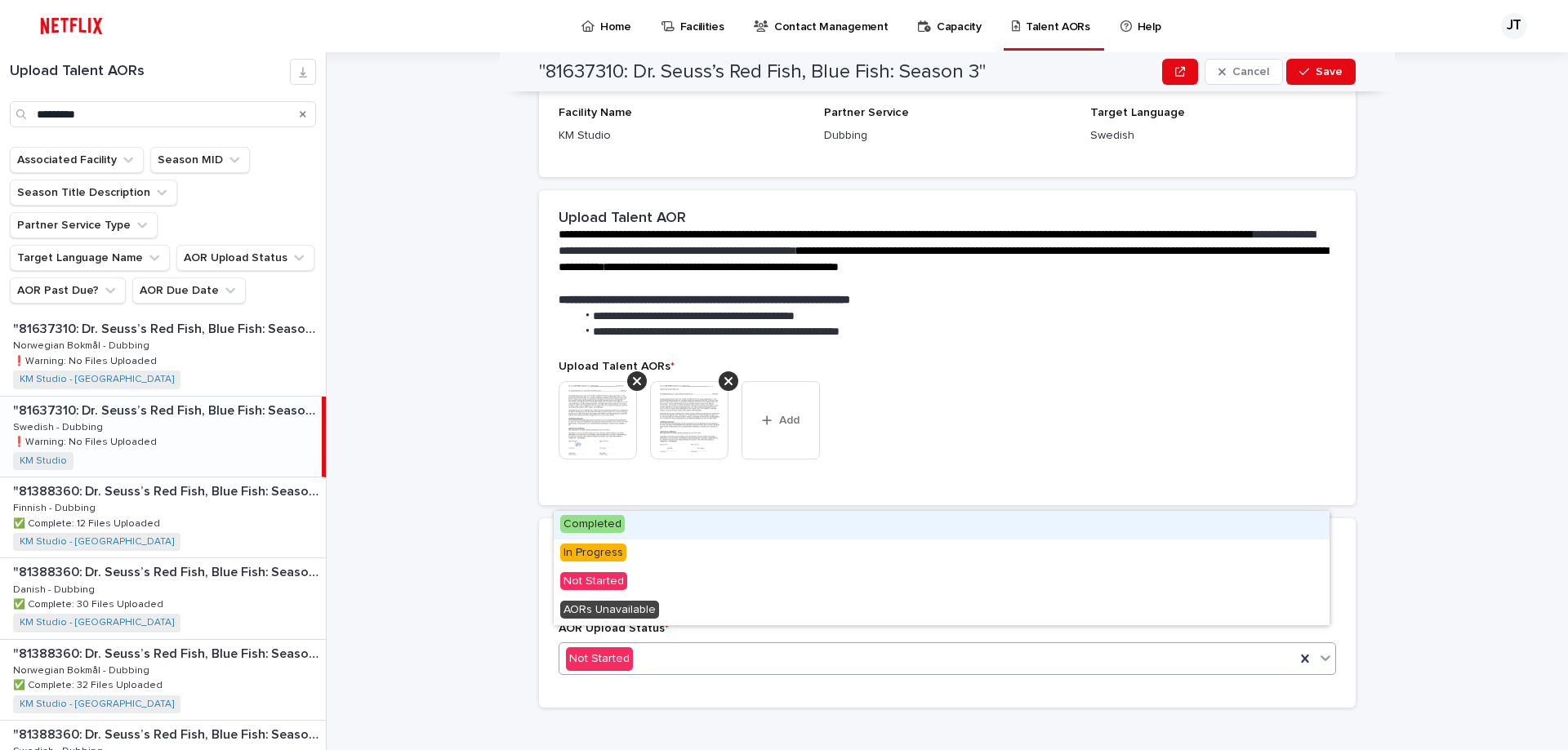
click at [1317, 650] on icon at bounding box center [1325, 658] width 16 height 16
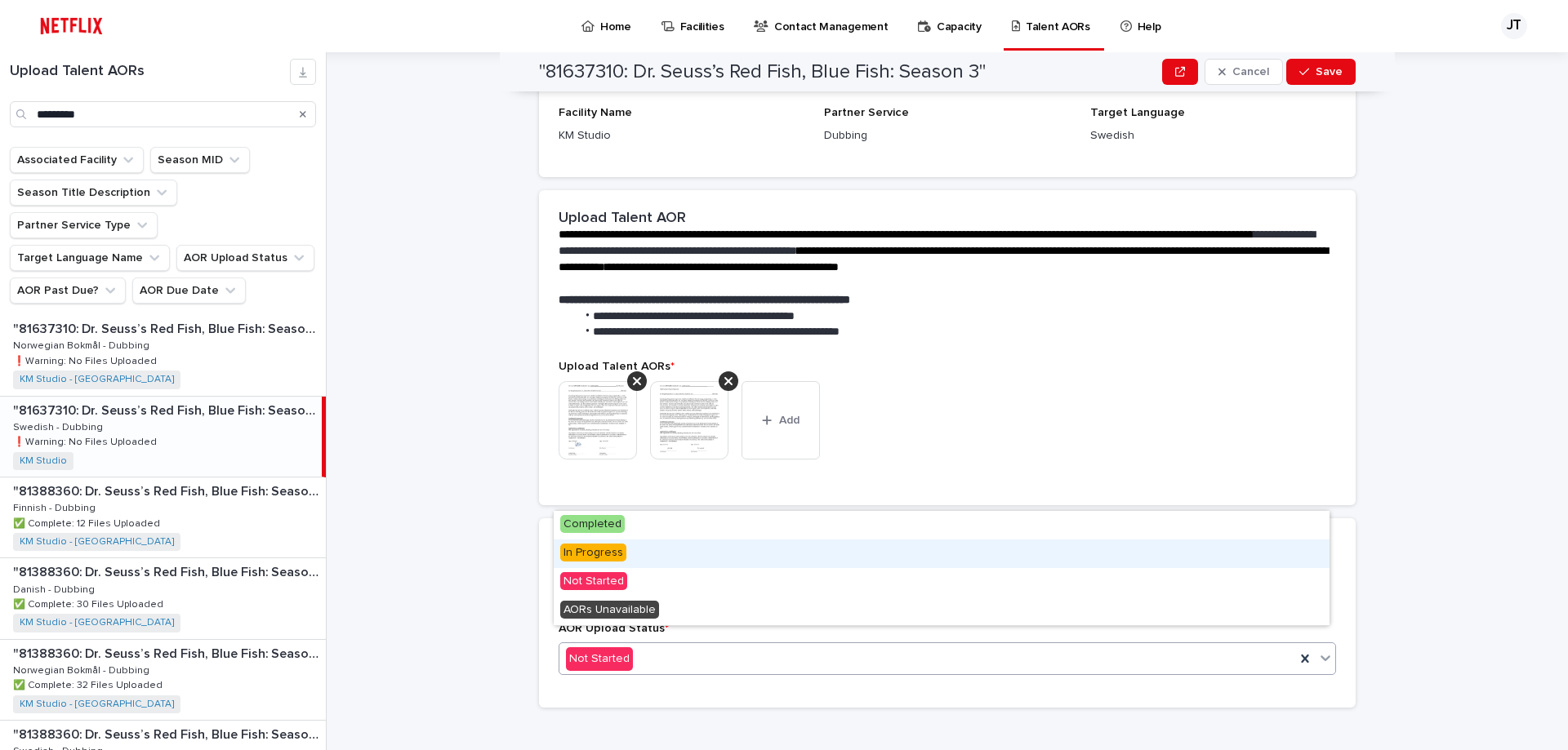
click at [612, 554] on span "In Progress" at bounding box center [593, 553] width 66 height 18
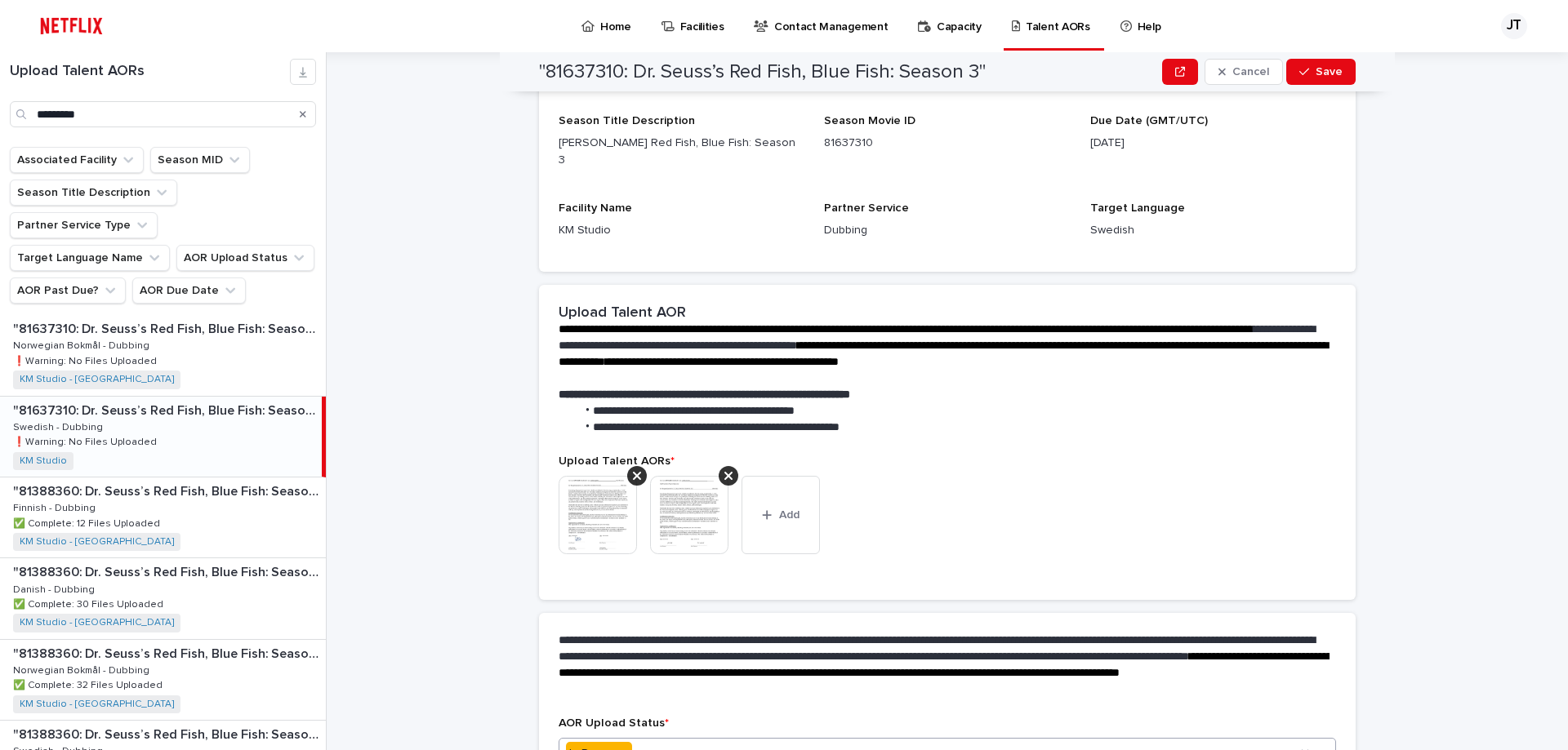
scroll to position [254, 0]
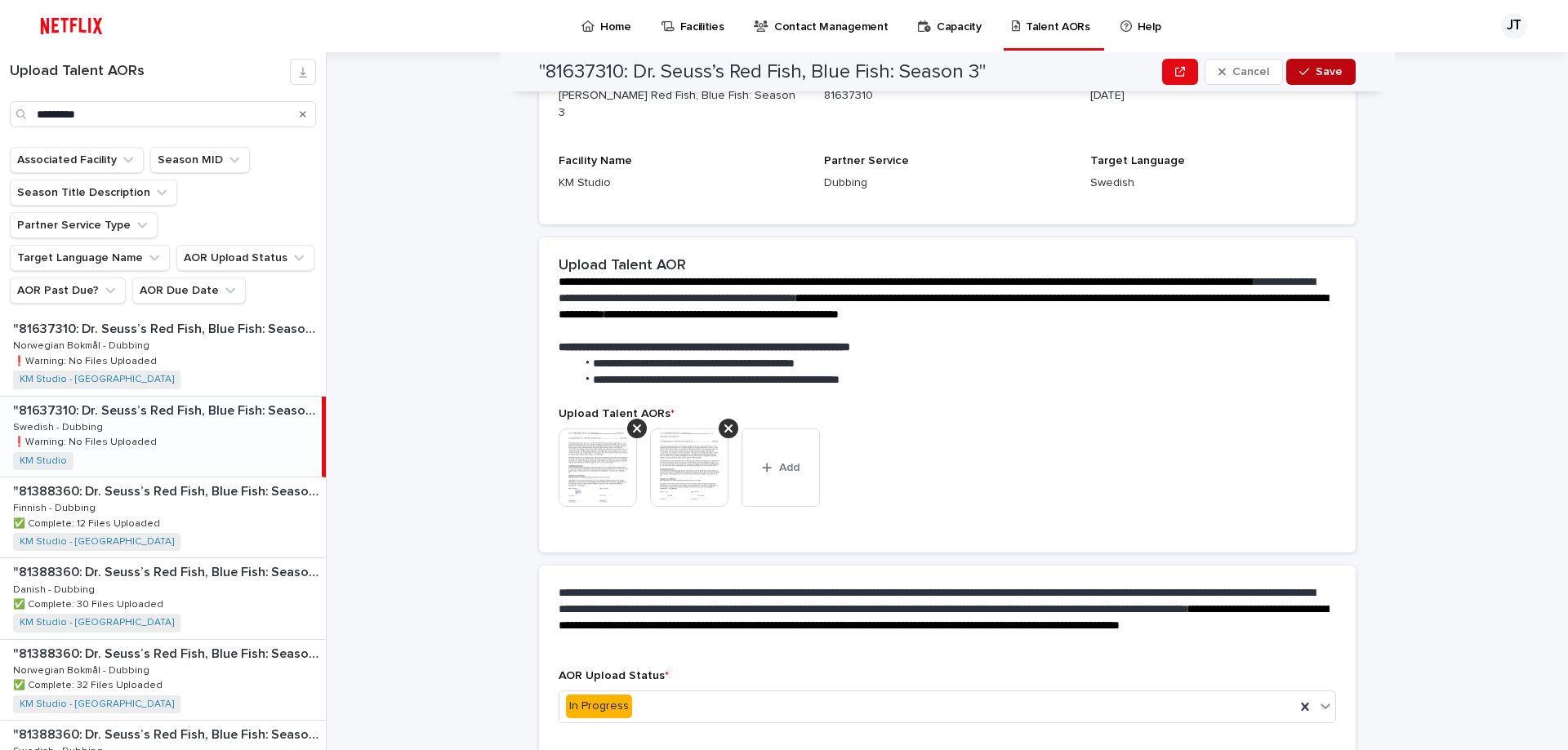
click at [1323, 68] on span "Save" at bounding box center [1329, 71] width 27 height 12
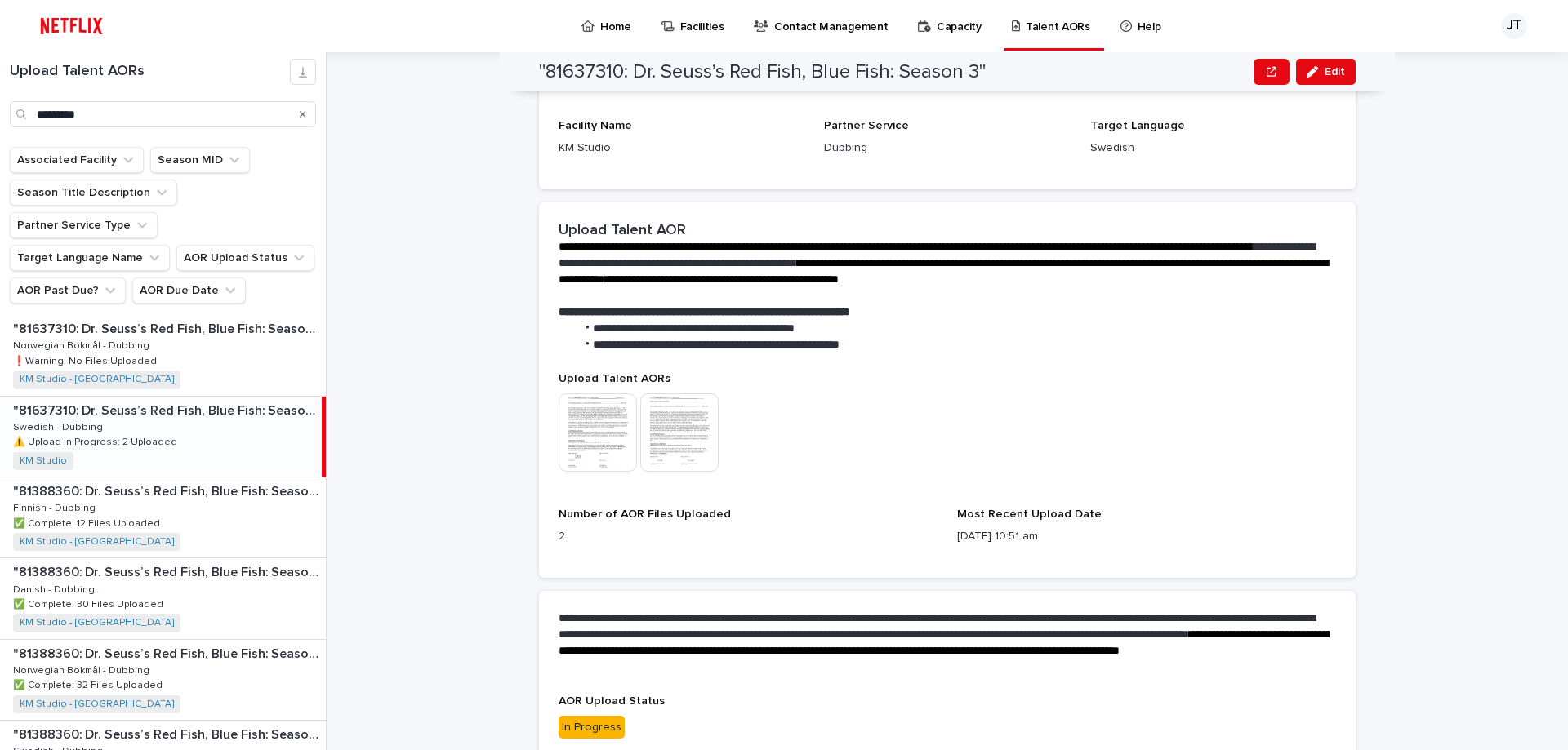
scroll to position [0, 0]
click at [93, 402] on div ""81507219: [PERSON_NAME] Red Fish, Blue Fish: Season 2" "81507219: [PERSON_NAME…" at bounding box center [163, 438] width 326 height 80
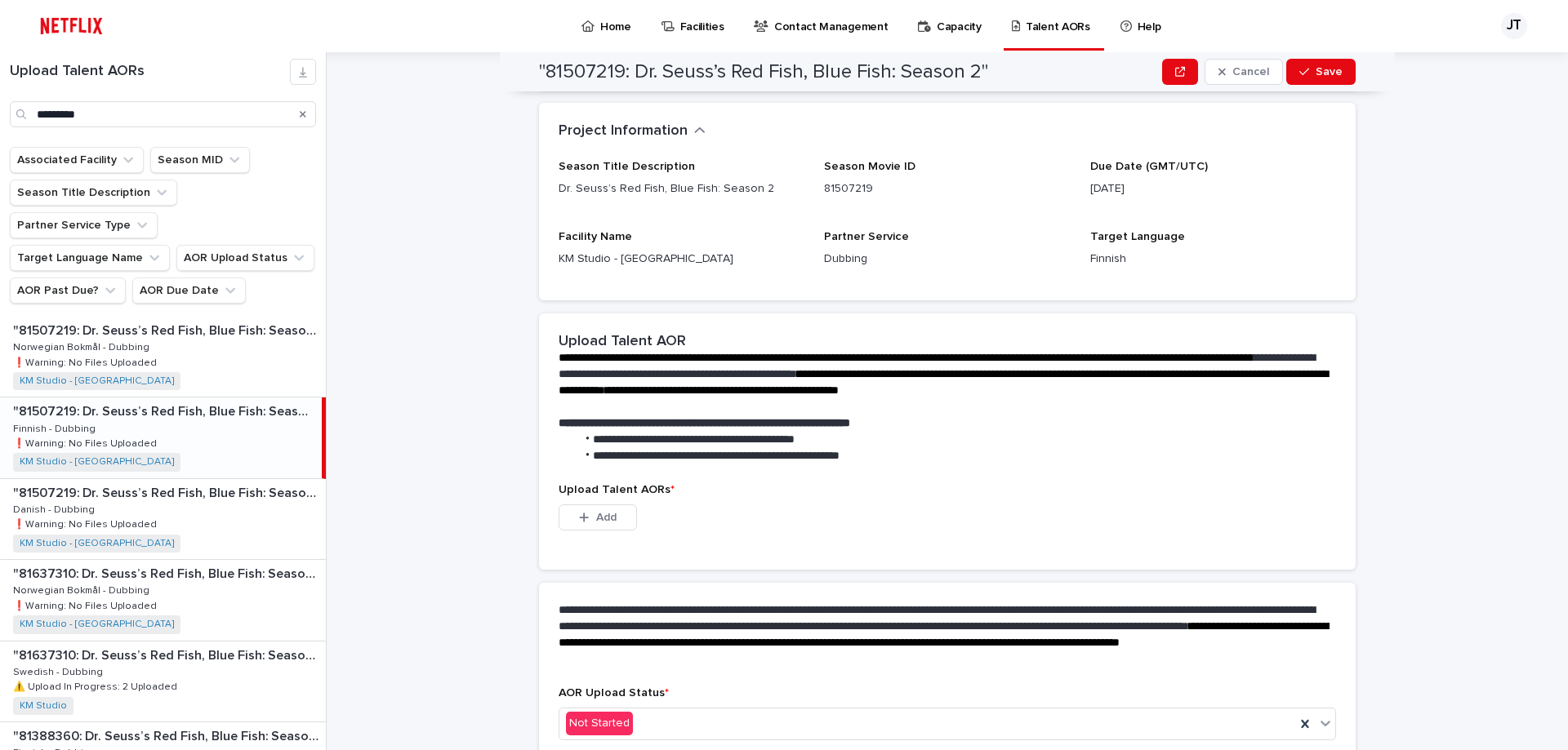
scroll to position [229, 0]
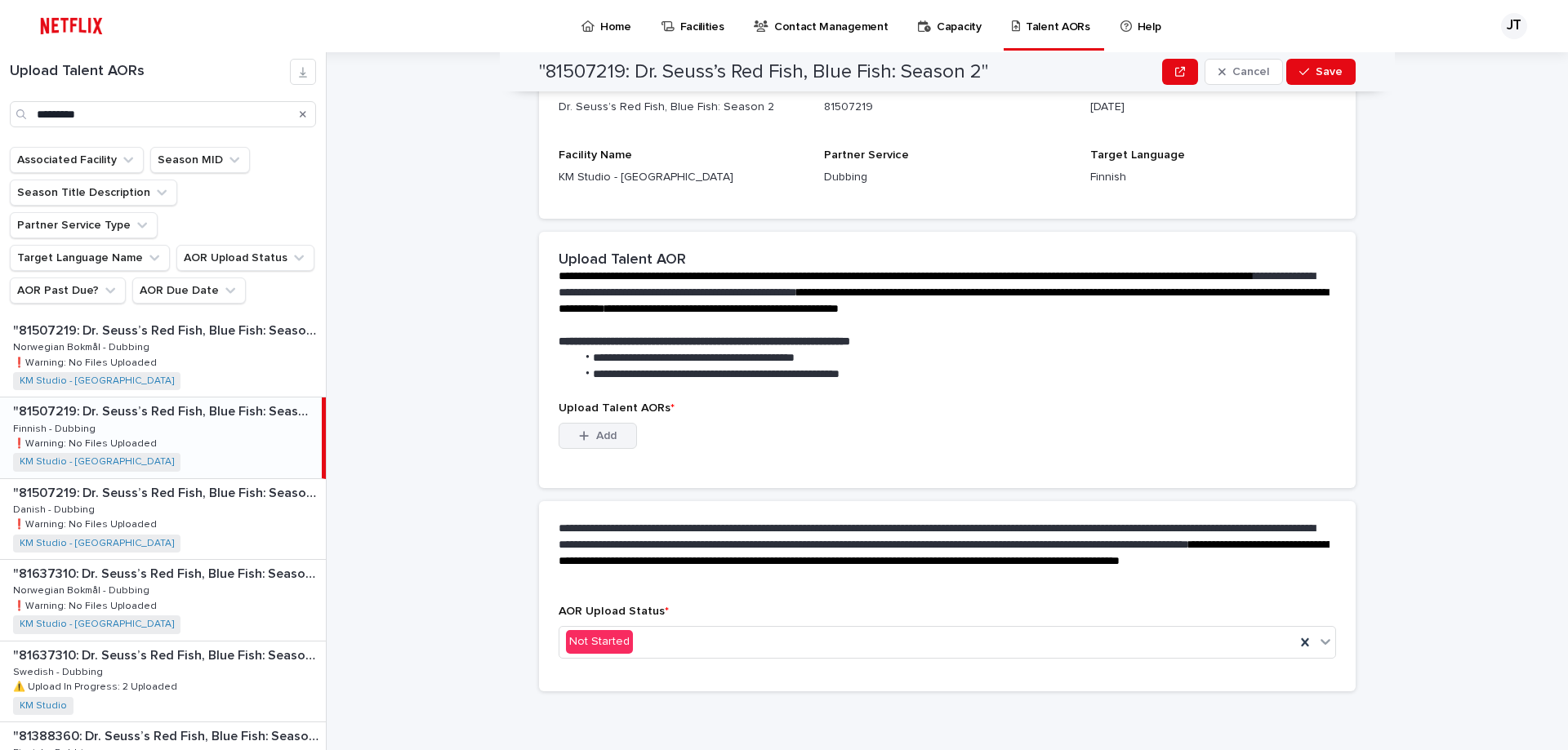
click at [596, 435] on span "Add" at bounding box center [606, 436] width 21 height 12
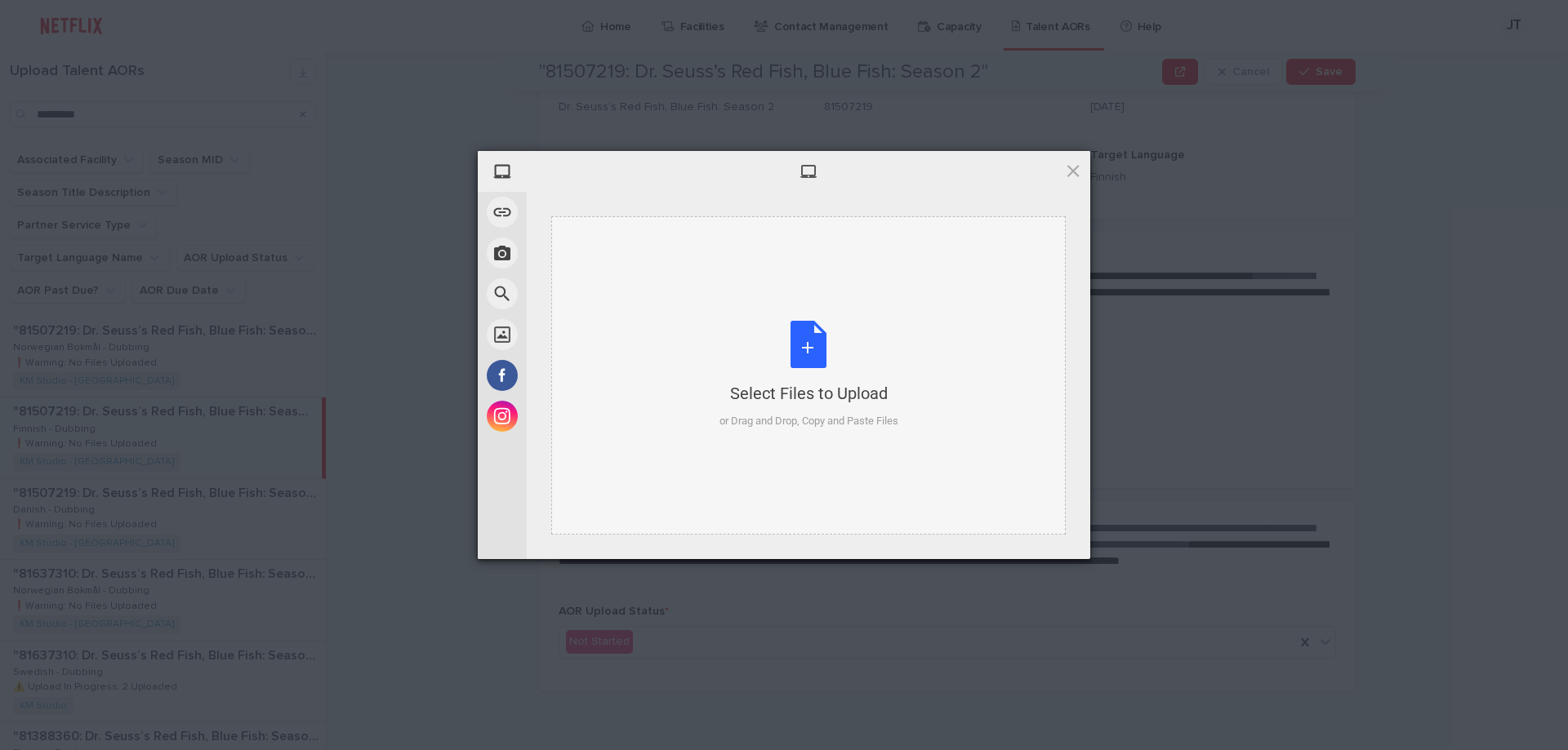
click at [813, 346] on div "Select Files to Upload or Drag and Drop, Copy and Paste Files" at bounding box center [809, 375] width 179 height 109
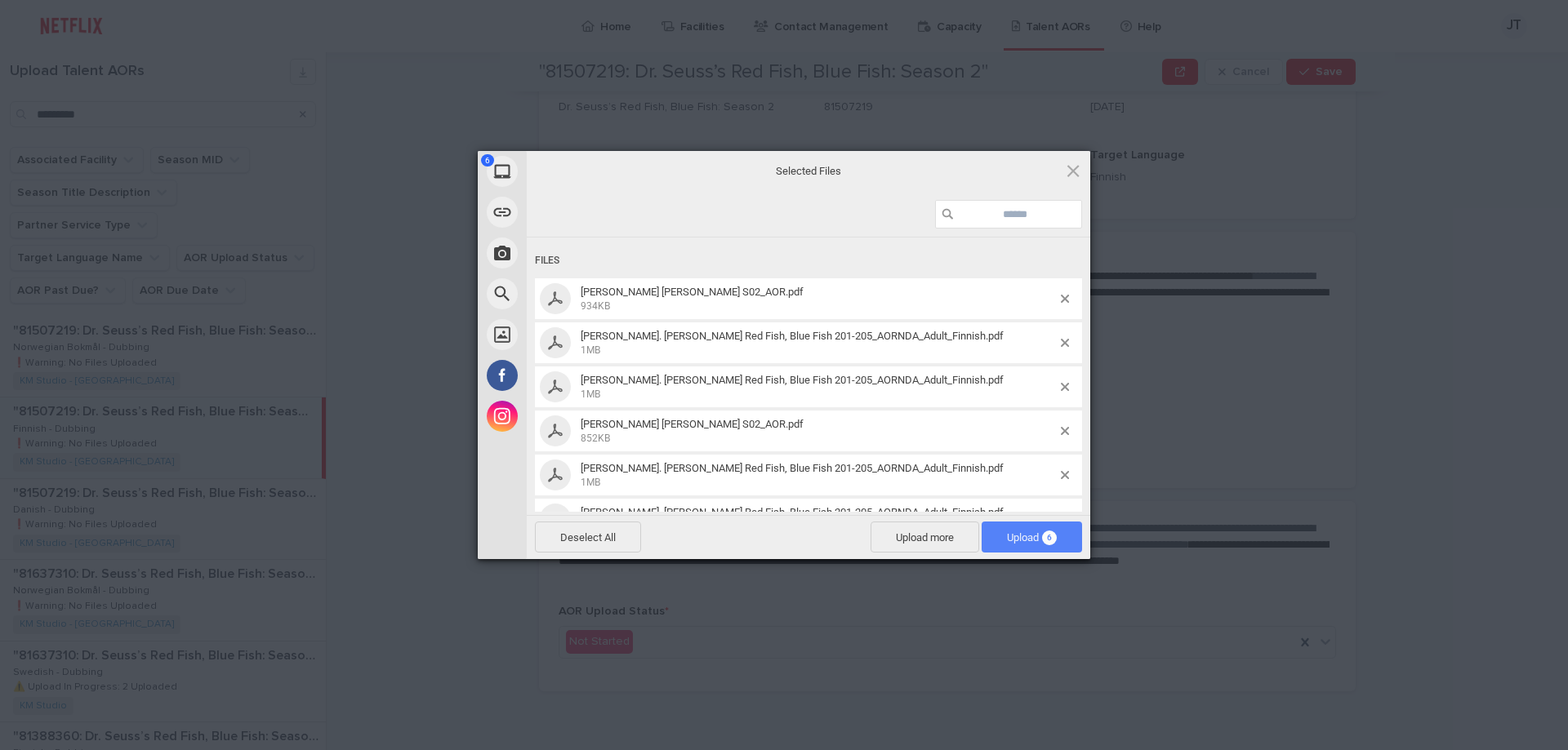
click at [1029, 536] on span "Upload 6" at bounding box center [1032, 538] width 50 height 12
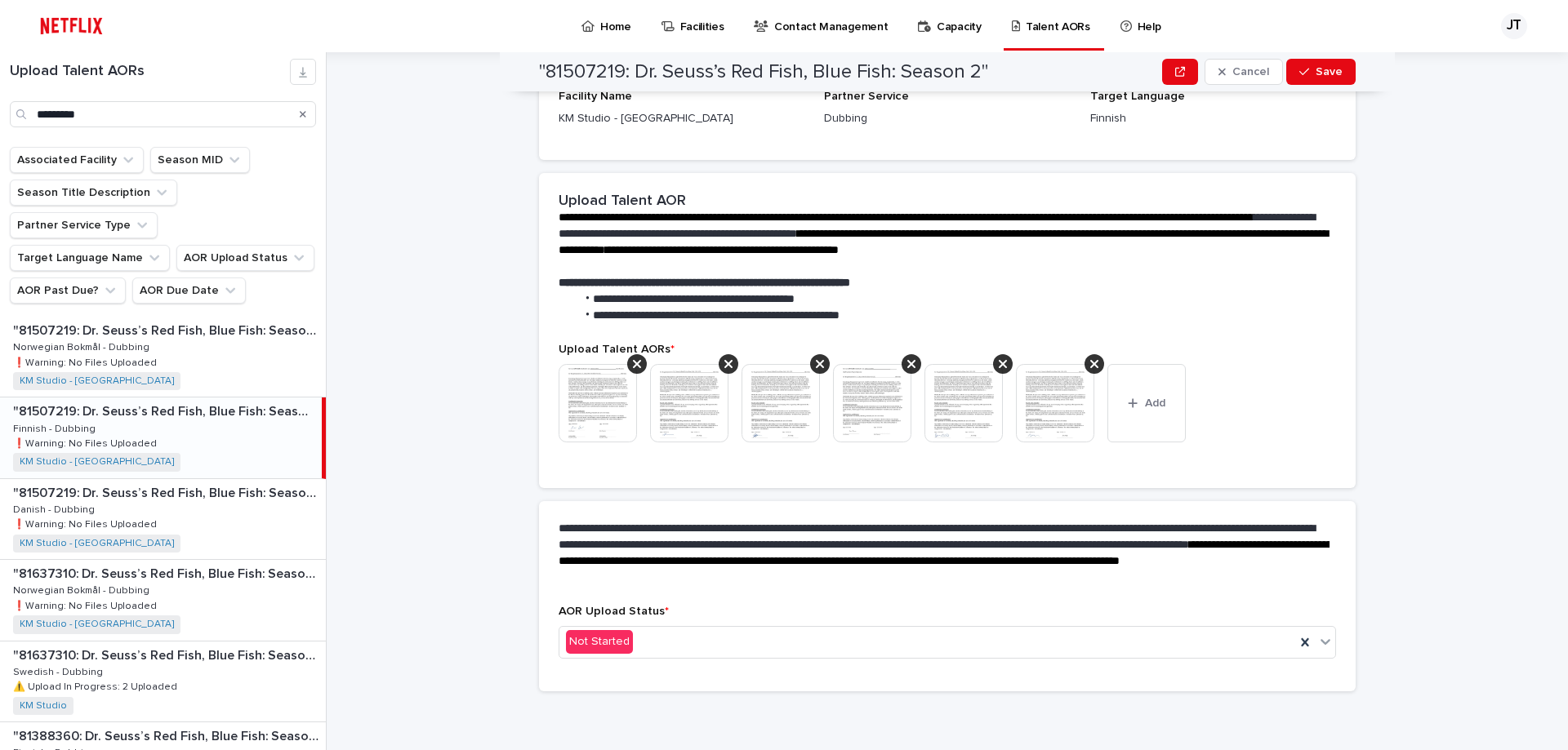
scroll to position [207, 0]
click at [1319, 638] on icon at bounding box center [1325, 641] width 16 height 16
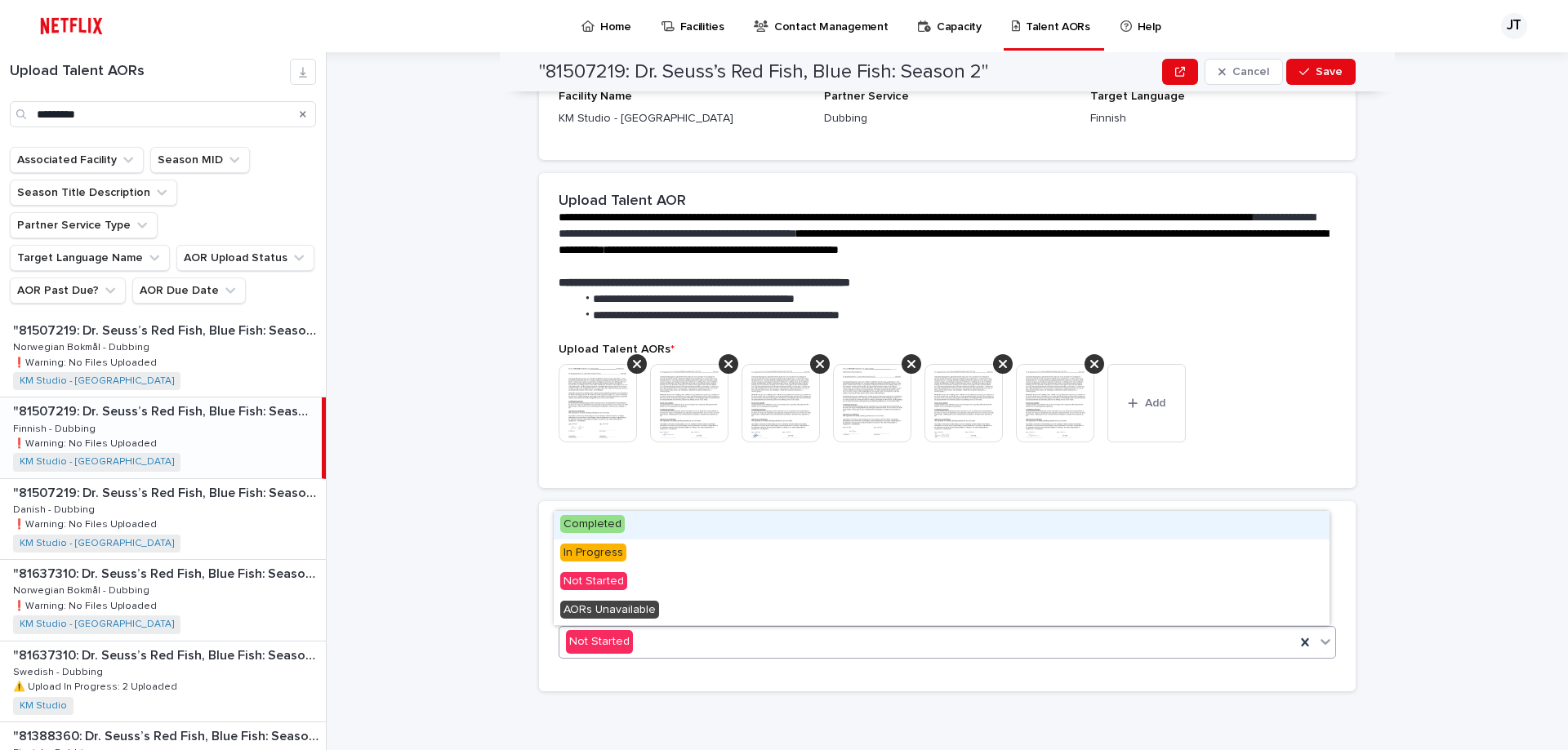
click at [585, 514] on div "Completed" at bounding box center [942, 525] width 776 height 29
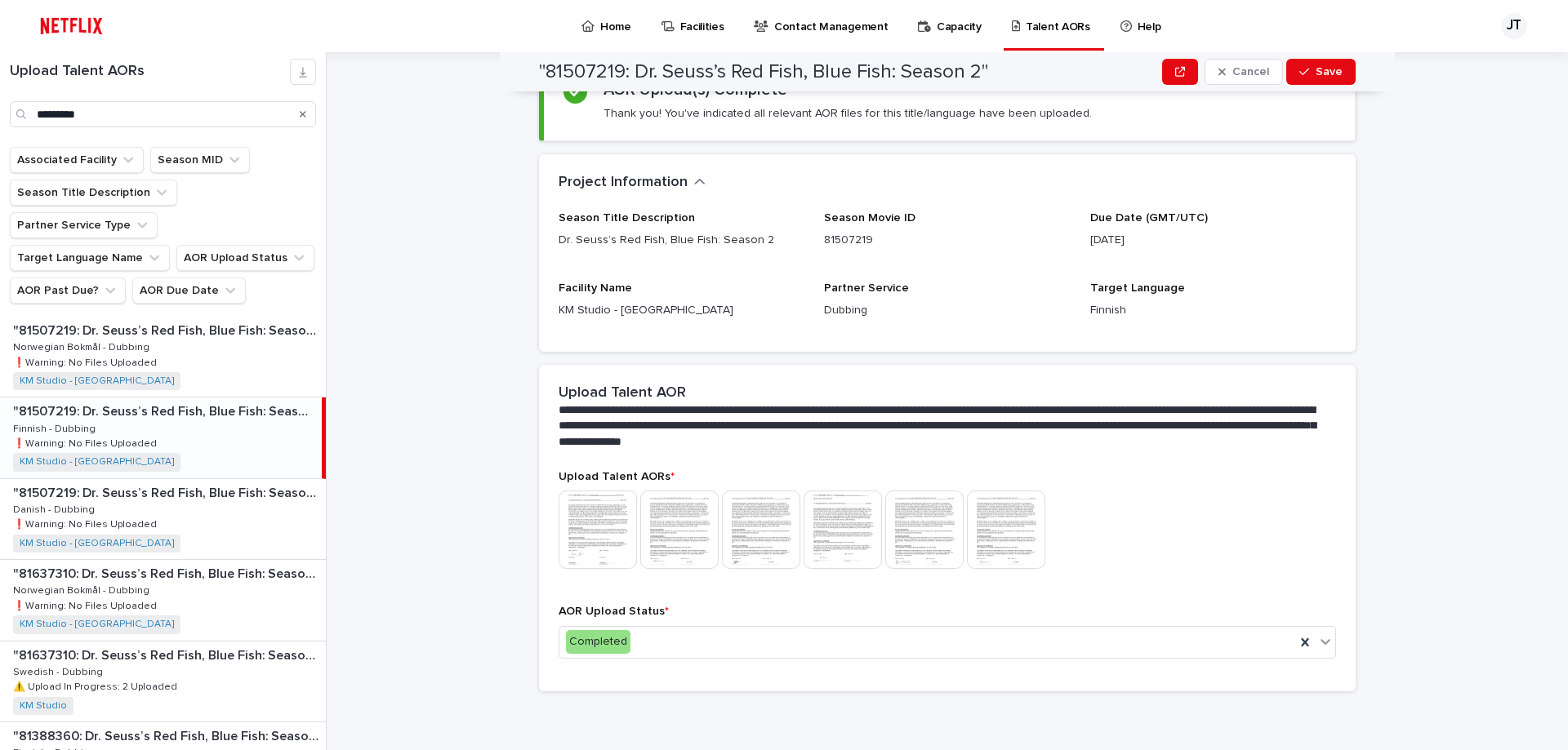
scroll to position [0, 0]
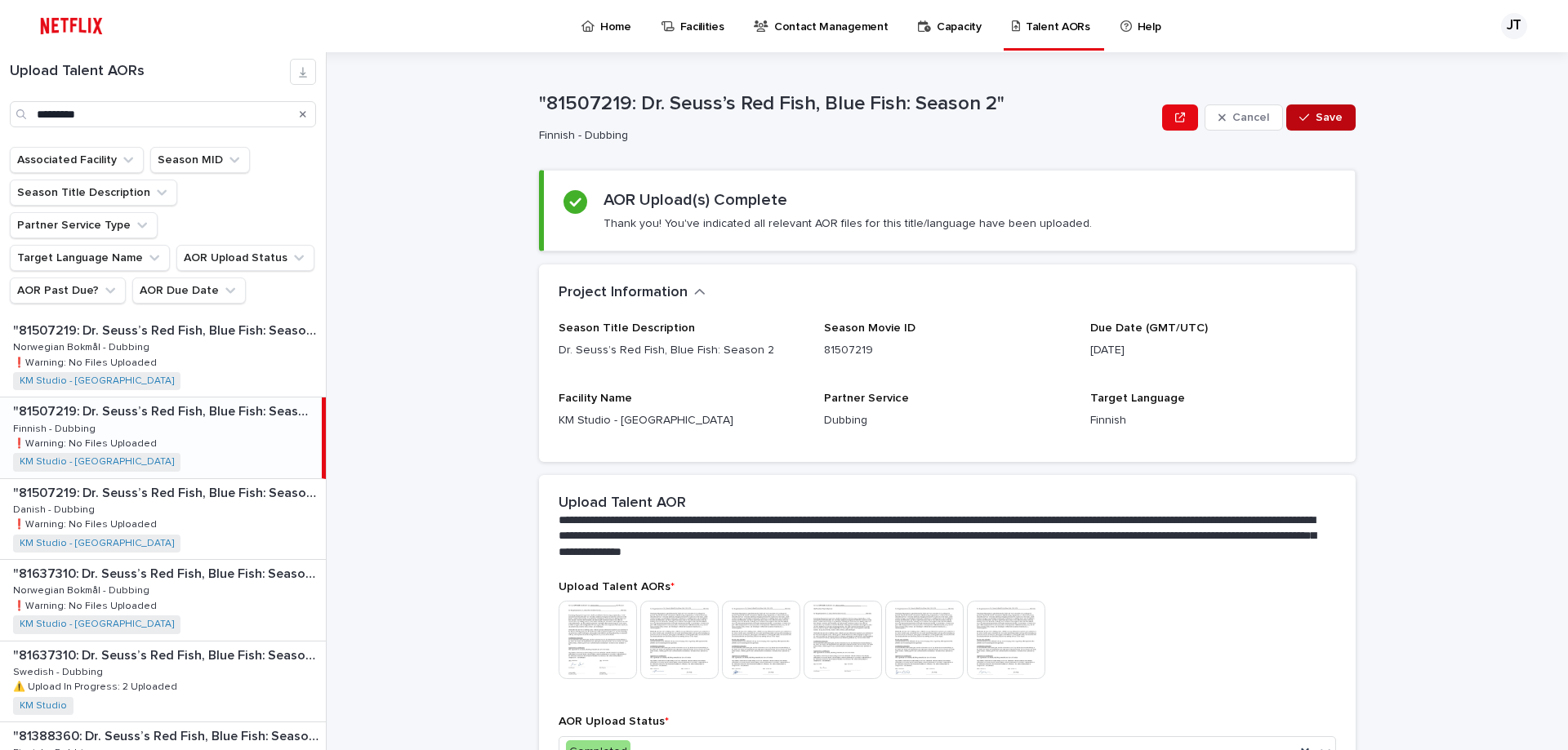
click at [1324, 109] on button "Save" at bounding box center [1321, 117] width 70 height 26
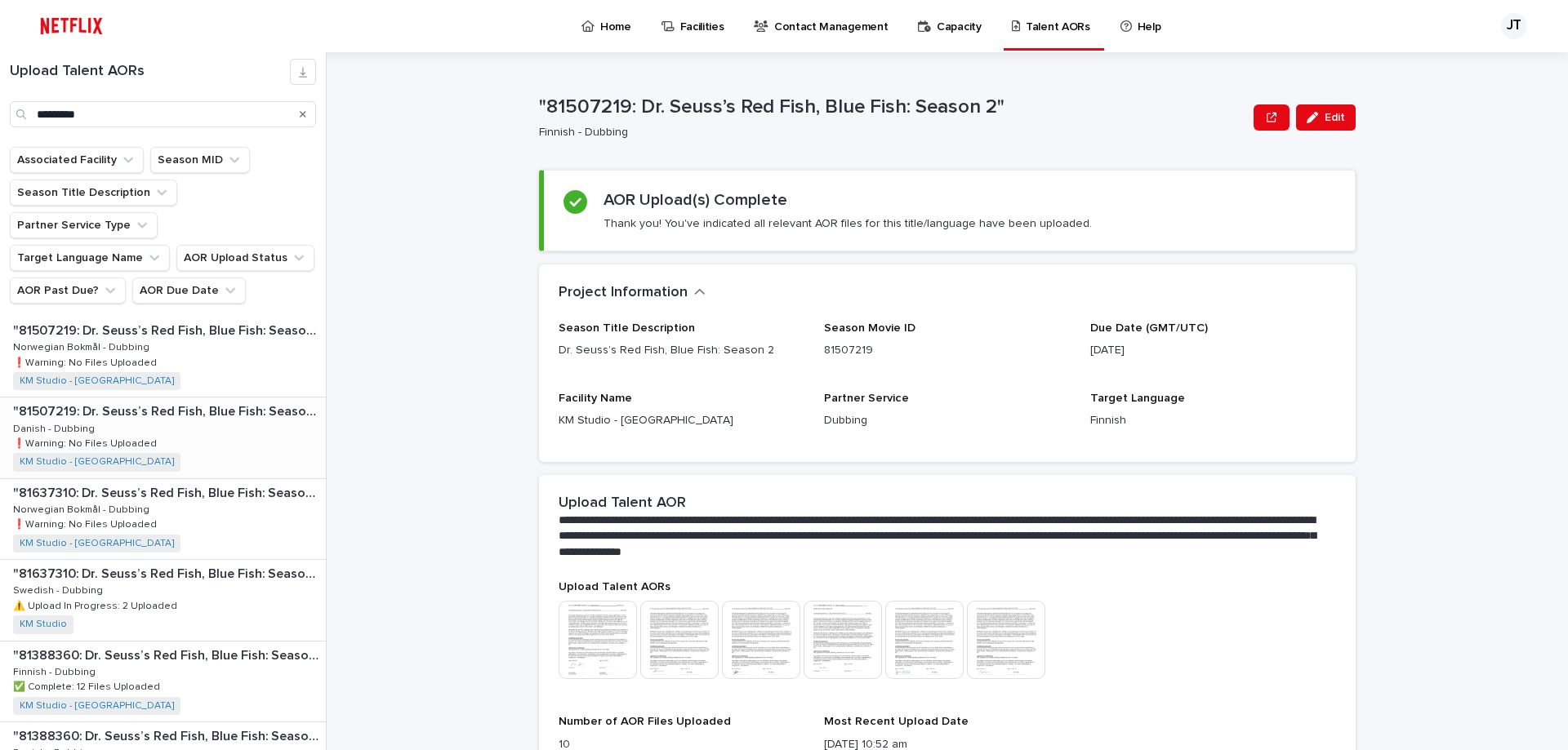
click at [109, 435] on p "❗️Warning: No Files Uploaded" at bounding box center [87, 442] width 147 height 14
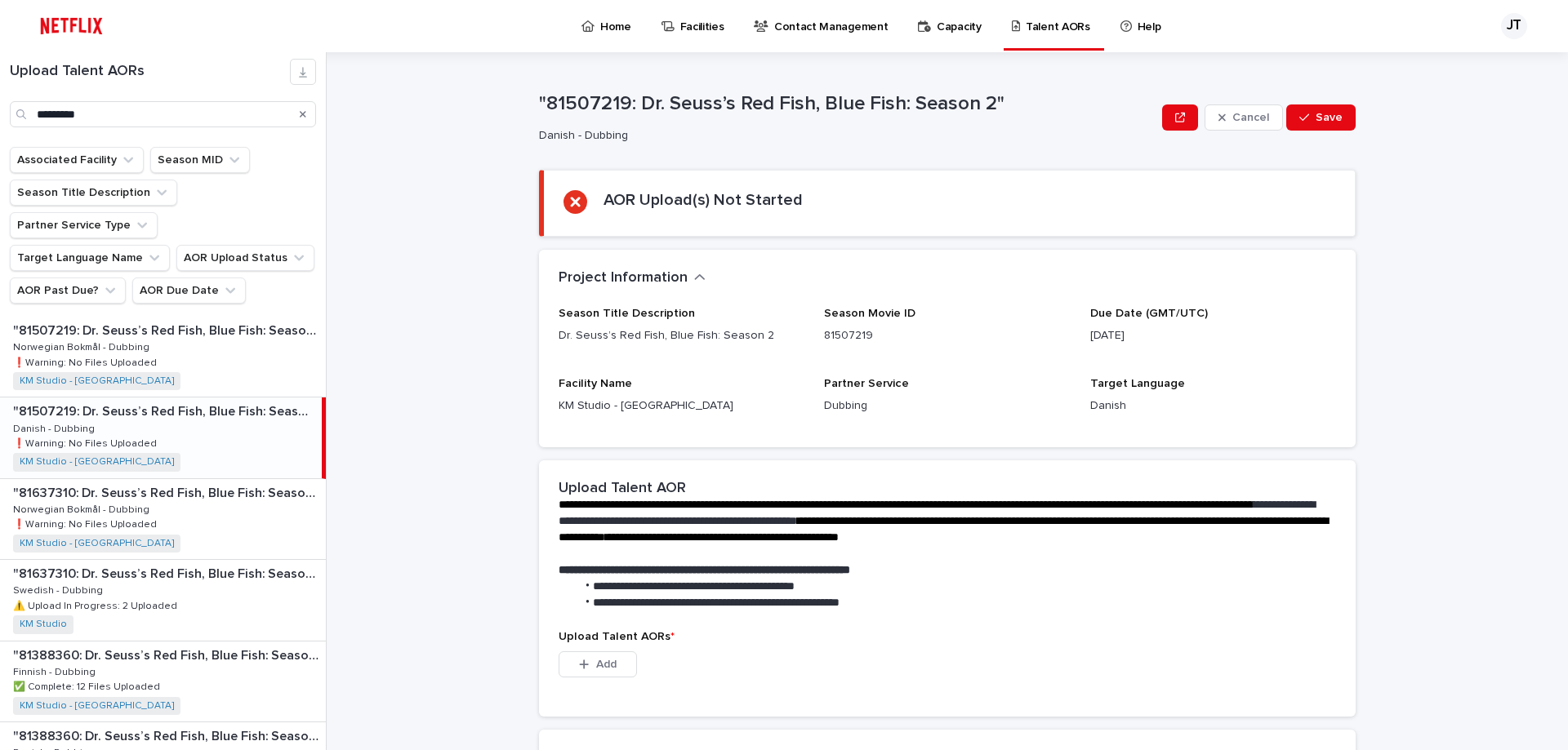
click at [76, 404] on div ""81507219: [PERSON_NAME] Red Fish, Blue Fish: Season 2" "81507219: [PERSON_NAME…" at bounding box center [161, 438] width 322 height 80
click at [82, 435] on p "❗️Warning: No Files Uploaded" at bounding box center [87, 442] width 147 height 14
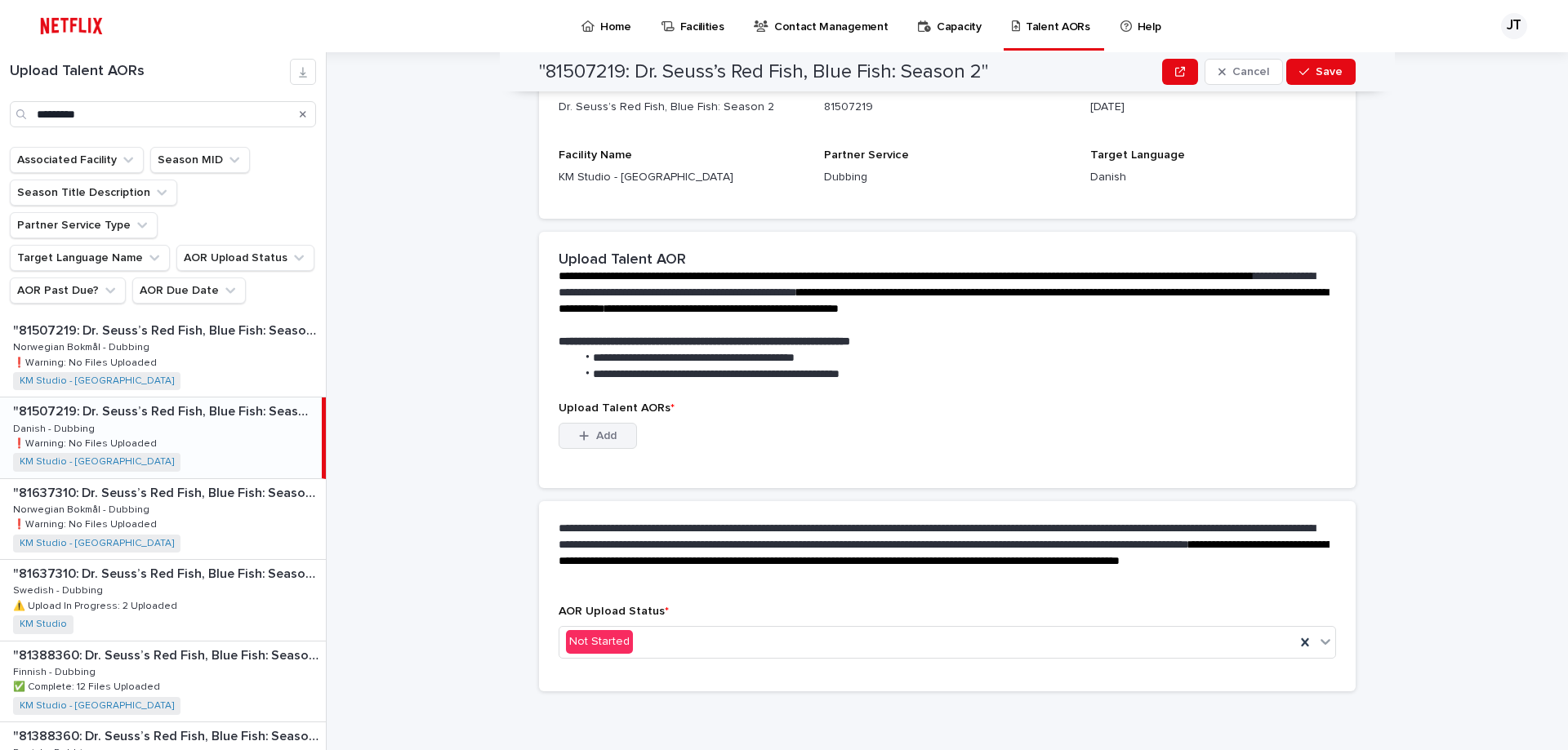
click at [596, 438] on span "Add" at bounding box center [606, 436] width 21 height 12
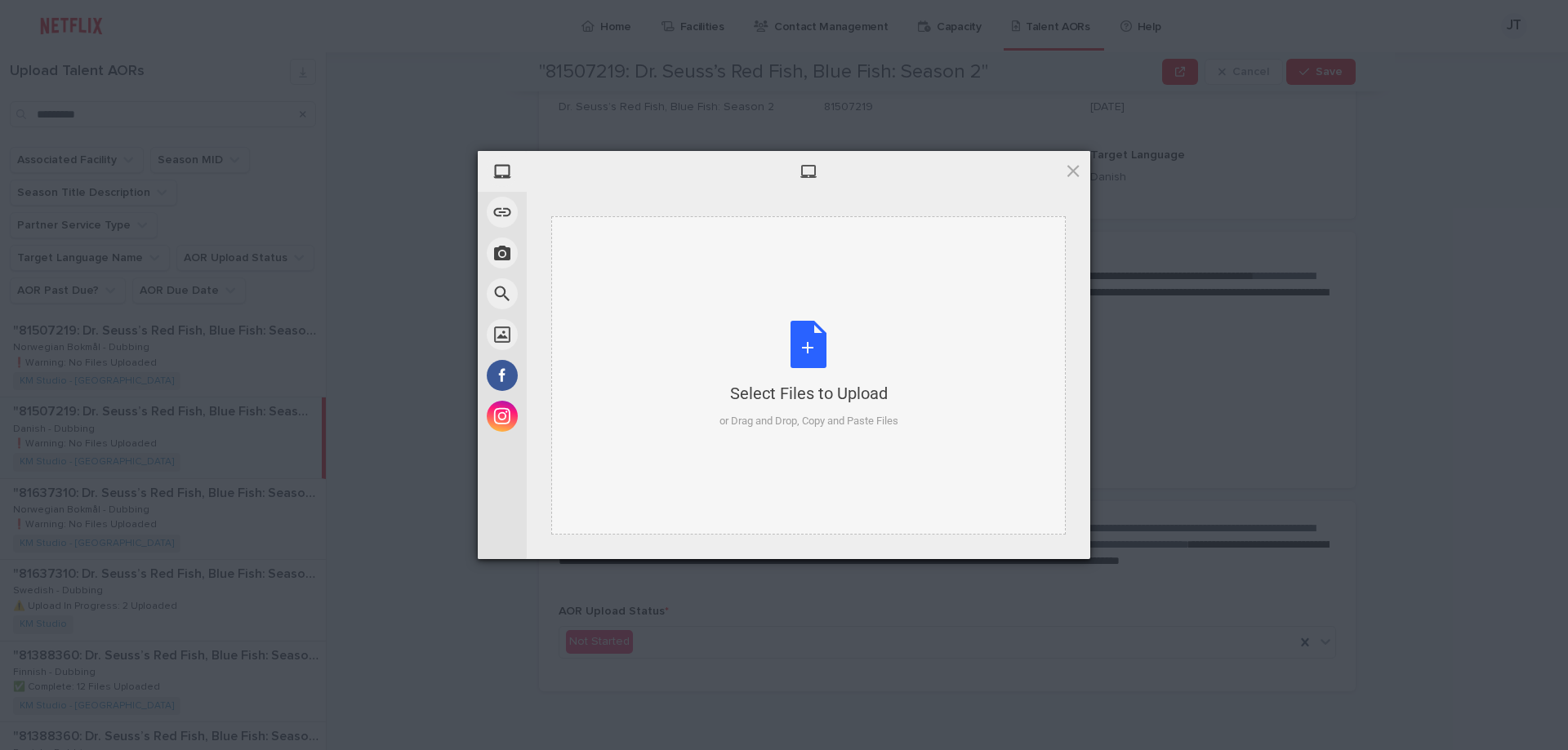
click at [809, 348] on div "Select Files to Upload or Drag and Drop, Copy and Paste Files" at bounding box center [809, 375] width 179 height 109
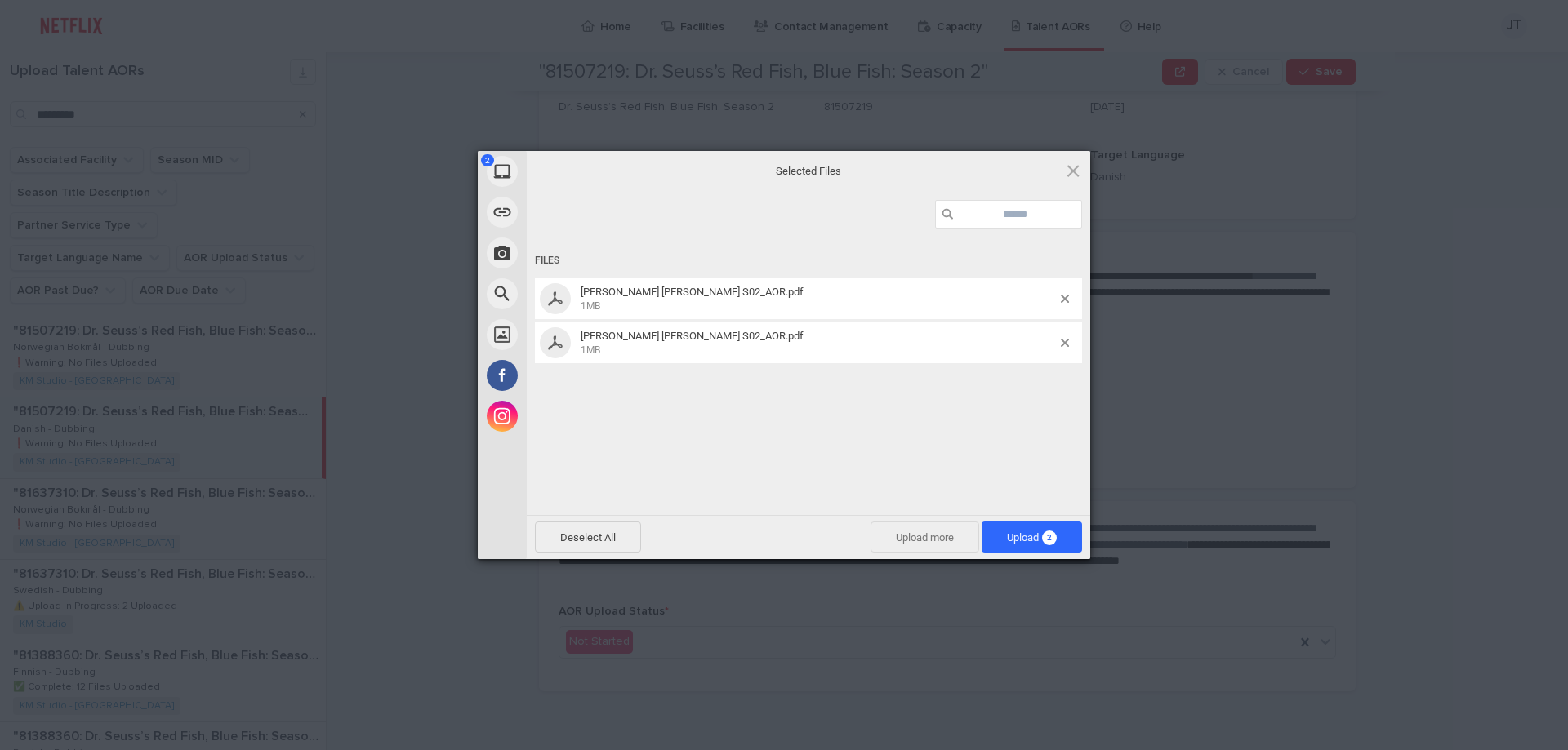
click at [917, 542] on span "Upload more" at bounding box center [925, 537] width 109 height 31
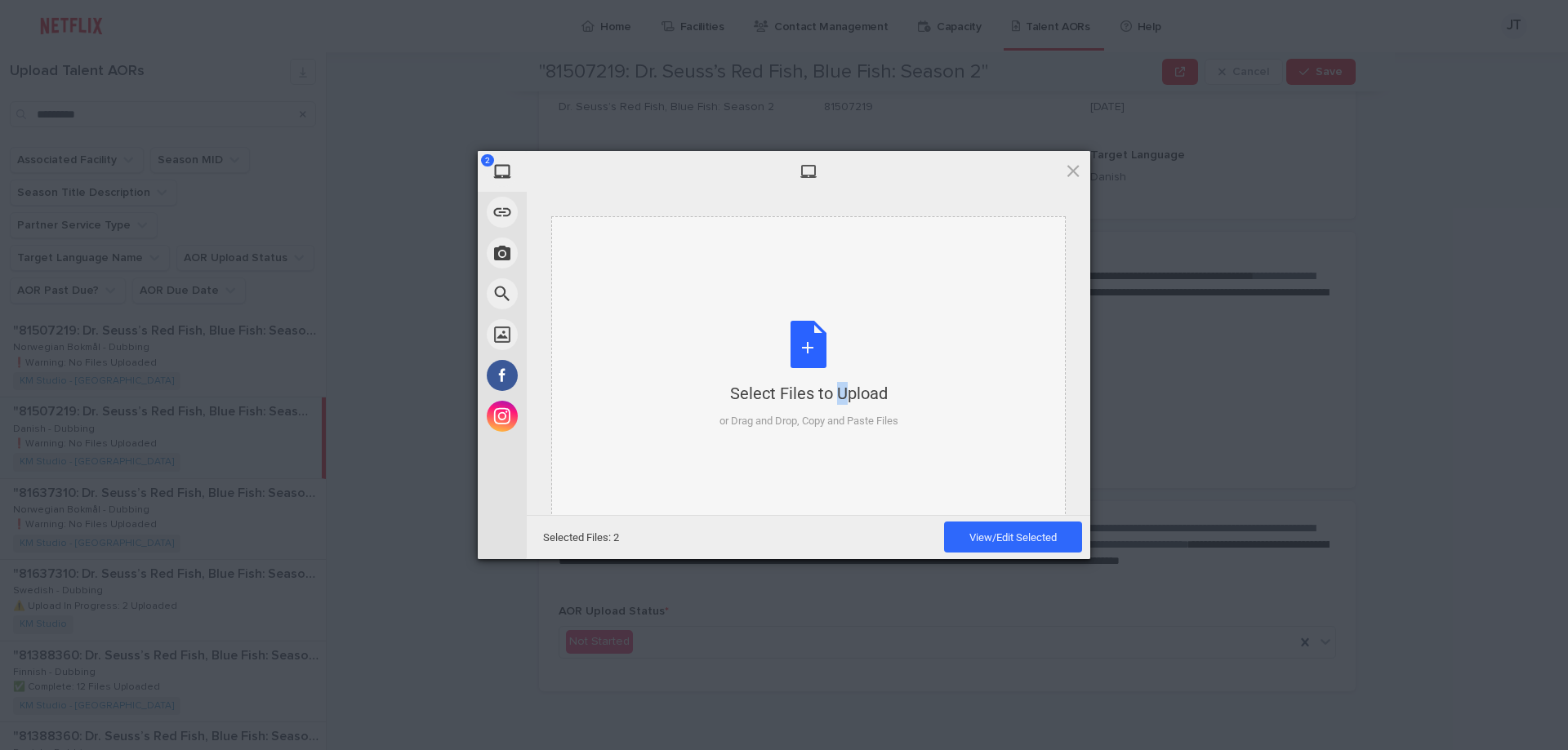
click at [810, 349] on div "Select Files to Upload or Drag and Drop, Copy and Paste Files" at bounding box center [809, 375] width 179 height 109
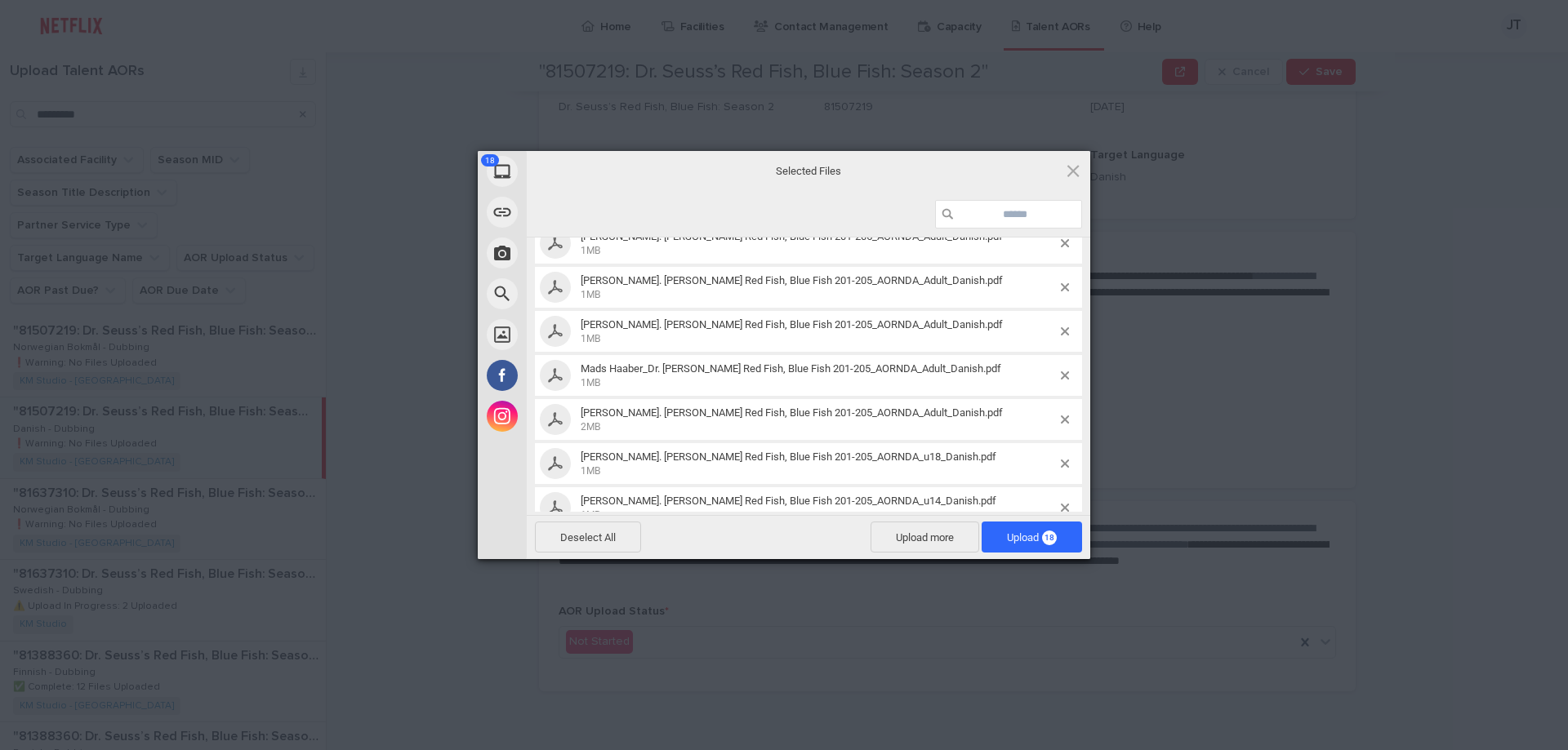
scroll to position [568, 0]
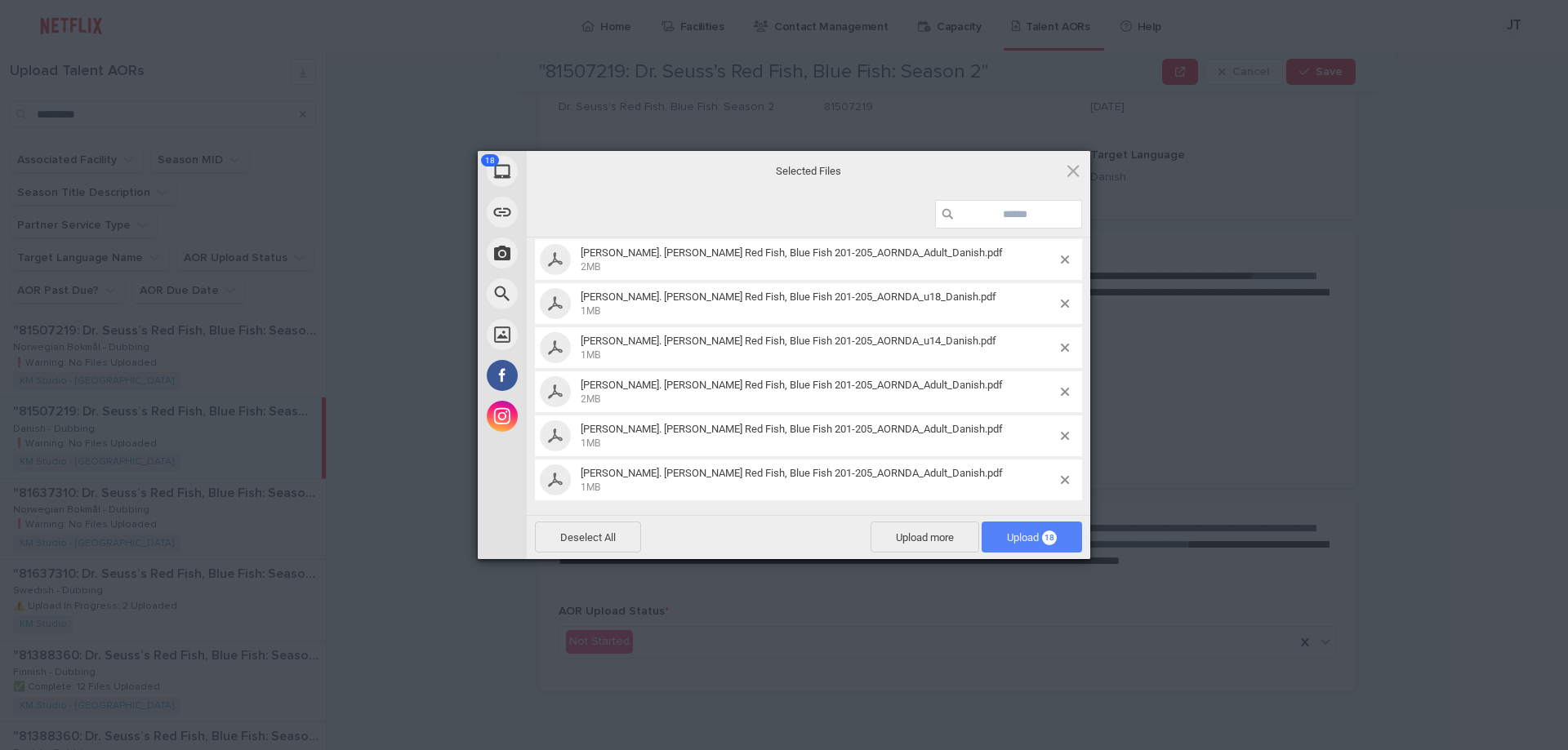
click at [1036, 531] on span "Upload 18" at bounding box center [1032, 538] width 50 height 12
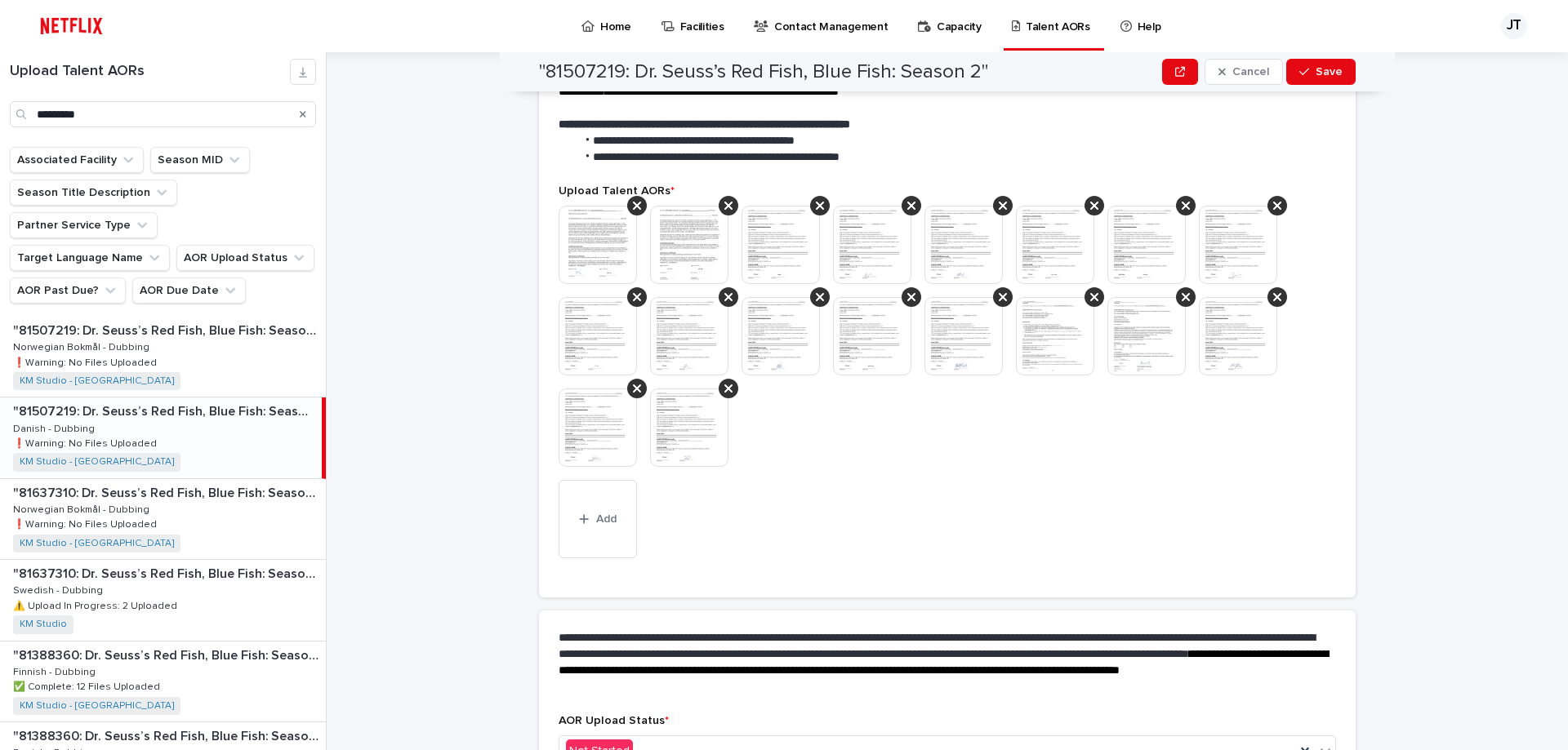
scroll to position [352, 0]
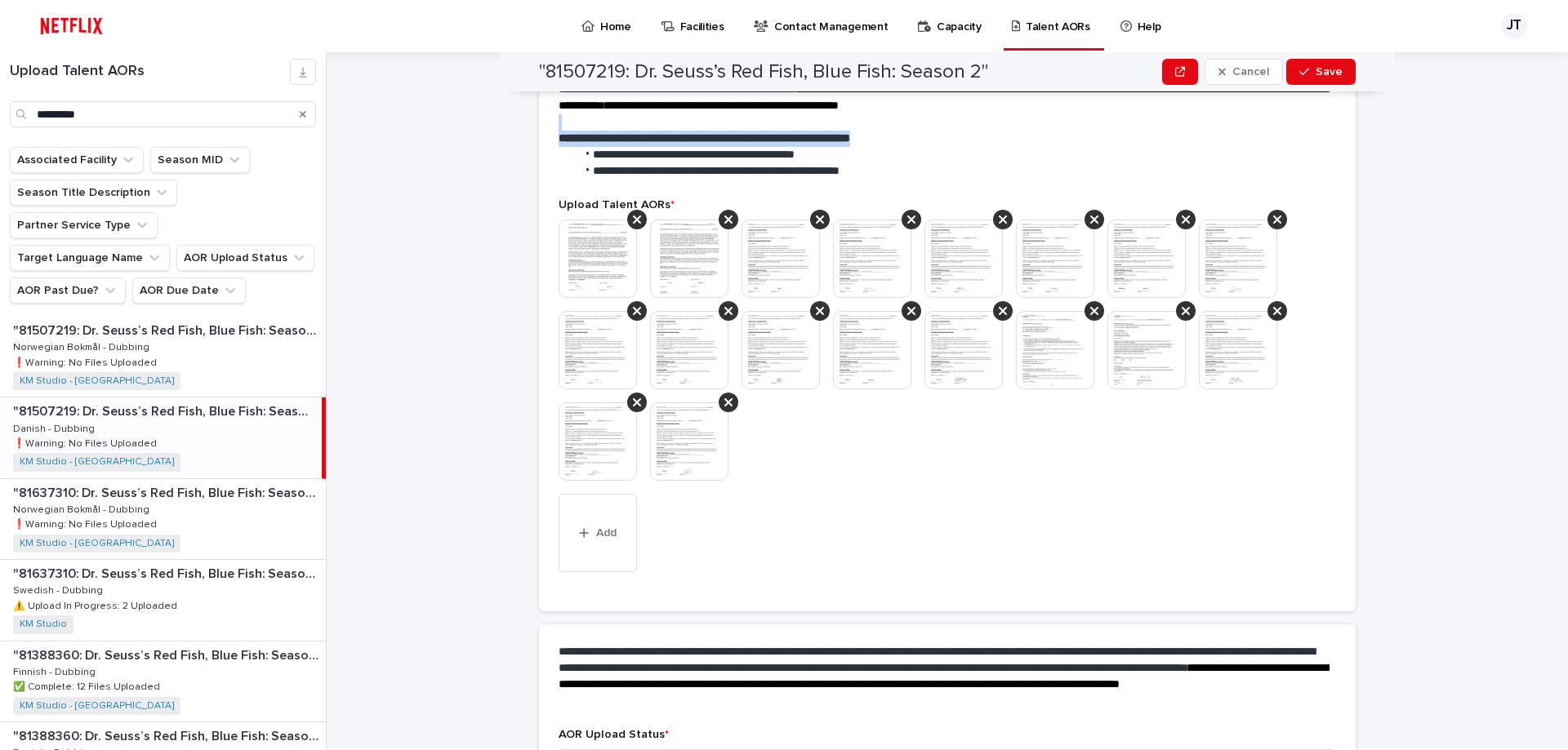
drag, startPoint x: 1254, startPoint y: 129, endPoint x: 1266, endPoint y: 128, distance: 12.0
click at [1254, 129] on div "**********" at bounding box center [943, 121] width 771 height 113
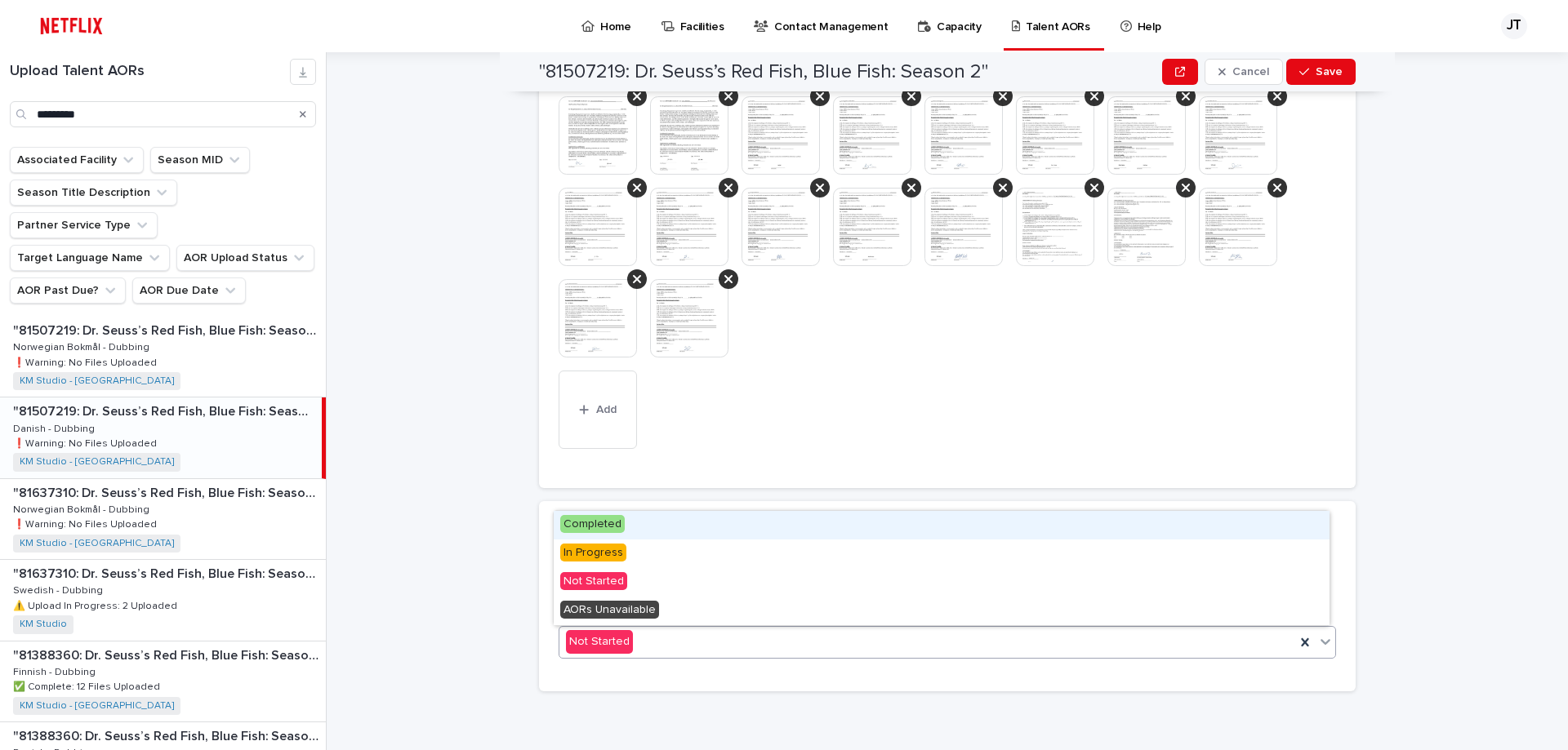
click at [1317, 644] on icon at bounding box center [1325, 641] width 16 height 16
click at [645, 517] on div "Completed" at bounding box center [942, 525] width 776 height 29
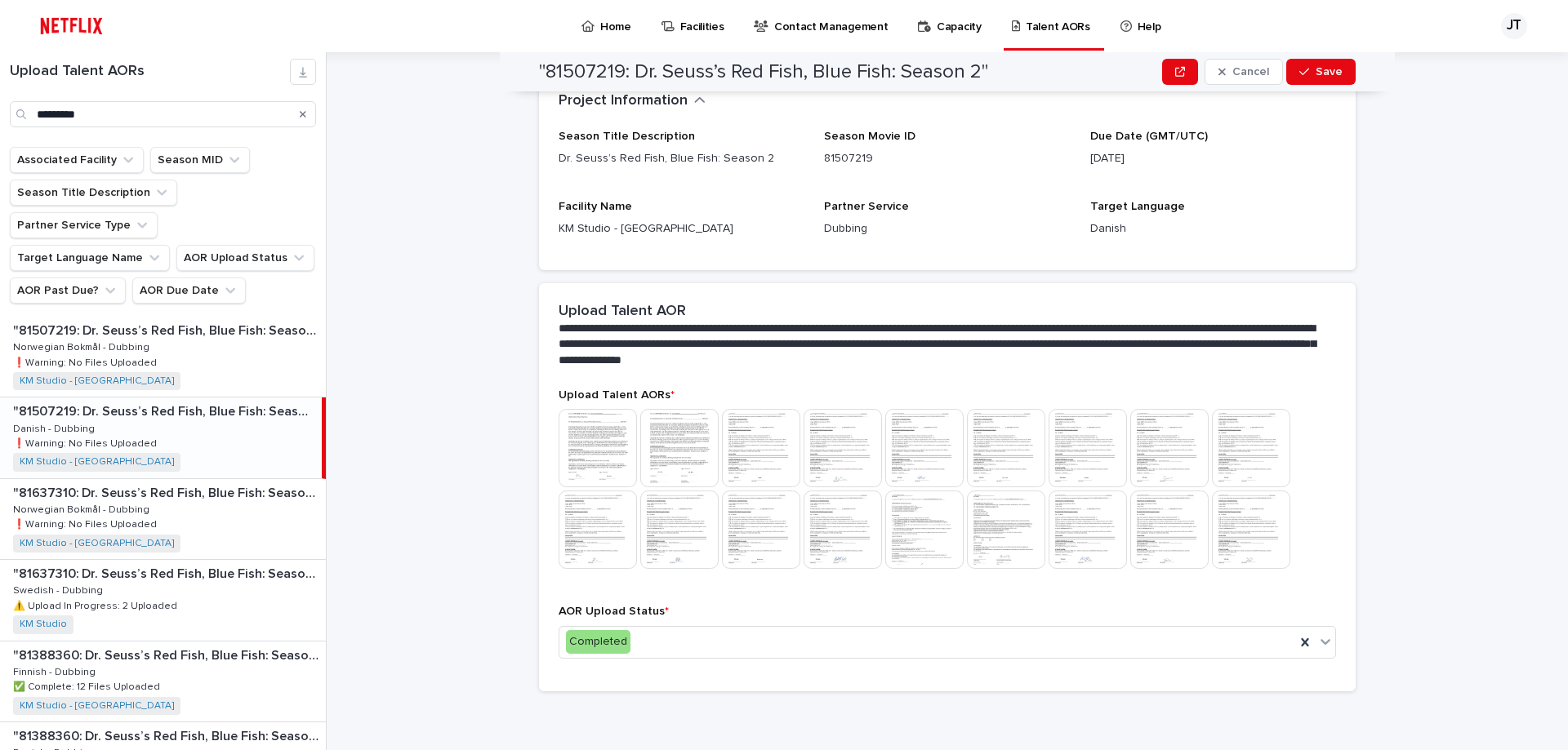
scroll to position [0, 0]
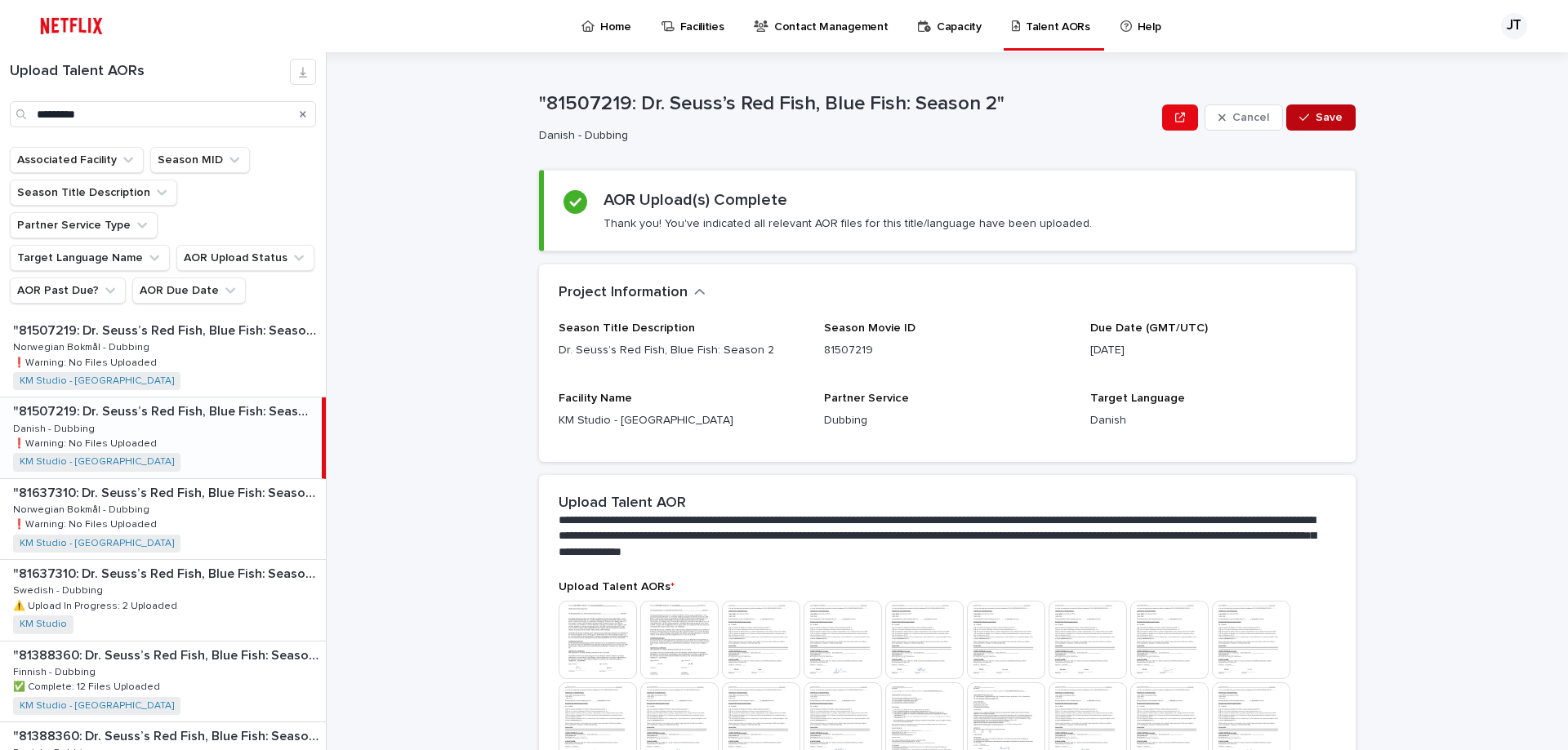
click at [1319, 116] on span "Save" at bounding box center [1329, 117] width 27 height 12
